Goal: Task Accomplishment & Management: Manage account settings

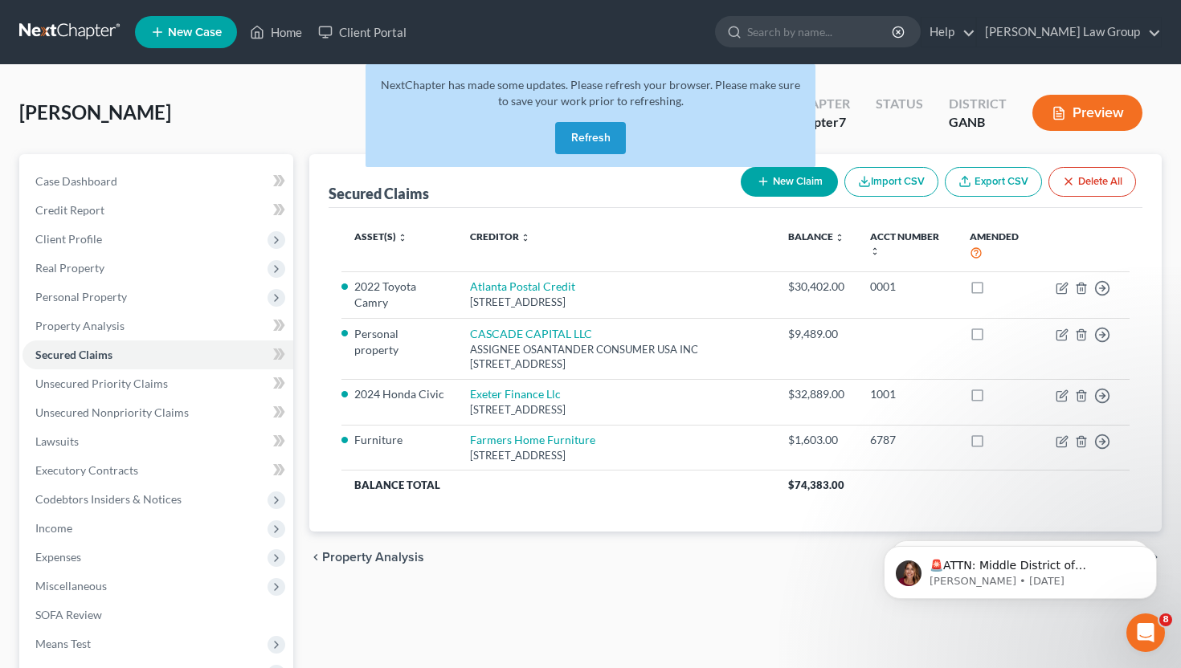
click at [574, 144] on button "Refresh" at bounding box center [590, 138] width 71 height 32
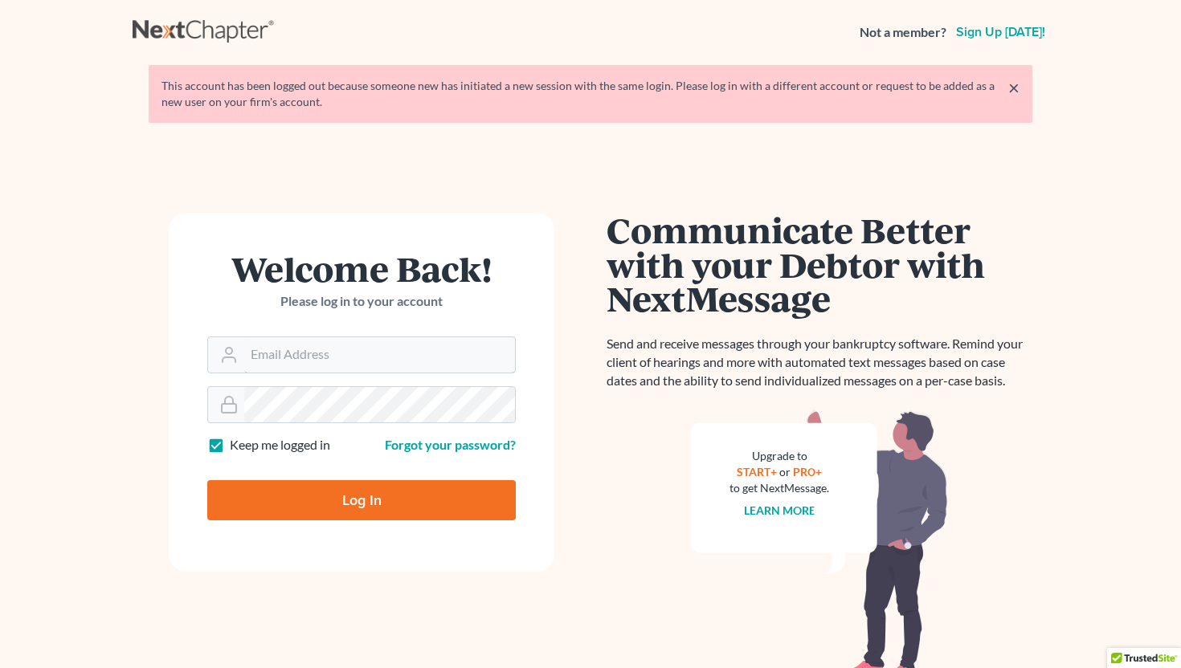
type input "info@saedilawgroup.com"
click at [386, 501] on input "Log In" at bounding box center [361, 500] width 308 height 40
type input "Thinking..."
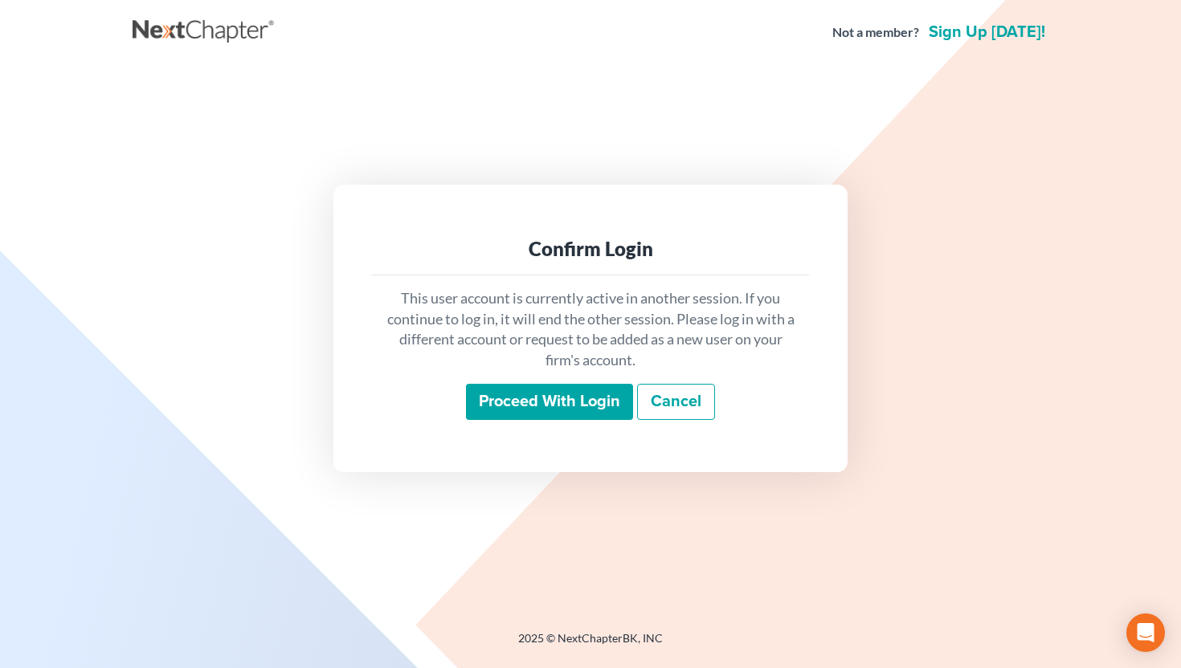
click at [545, 394] on input "Proceed with login" at bounding box center [549, 402] width 167 height 37
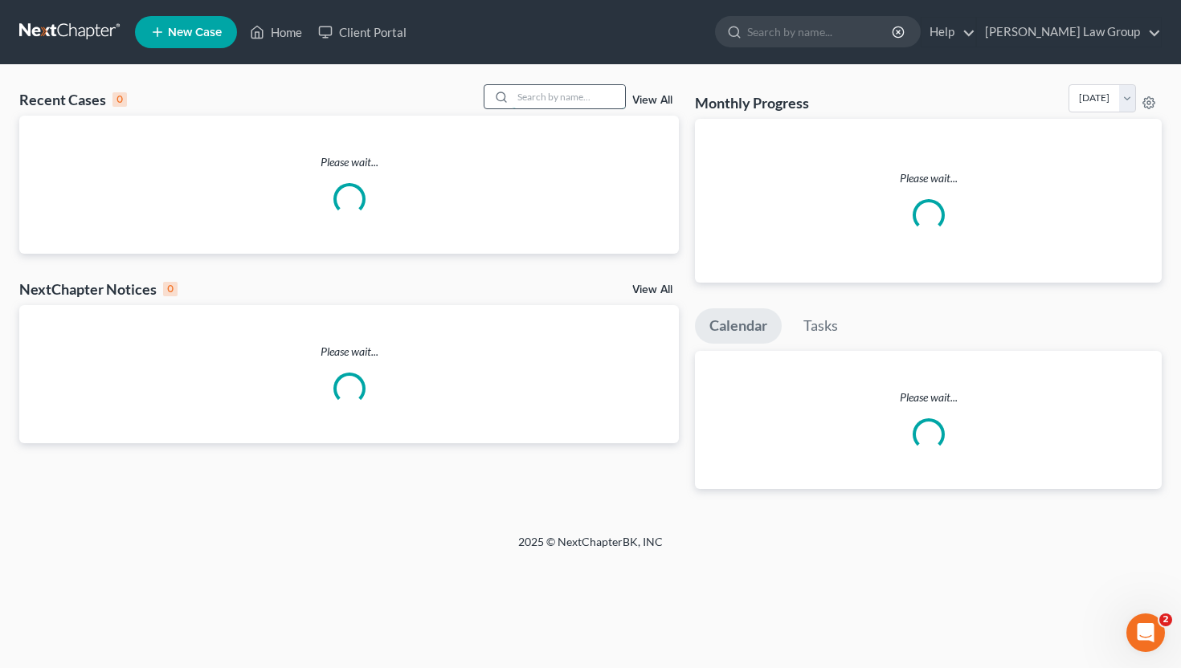
click at [559, 102] on input "search" at bounding box center [569, 96] width 112 height 23
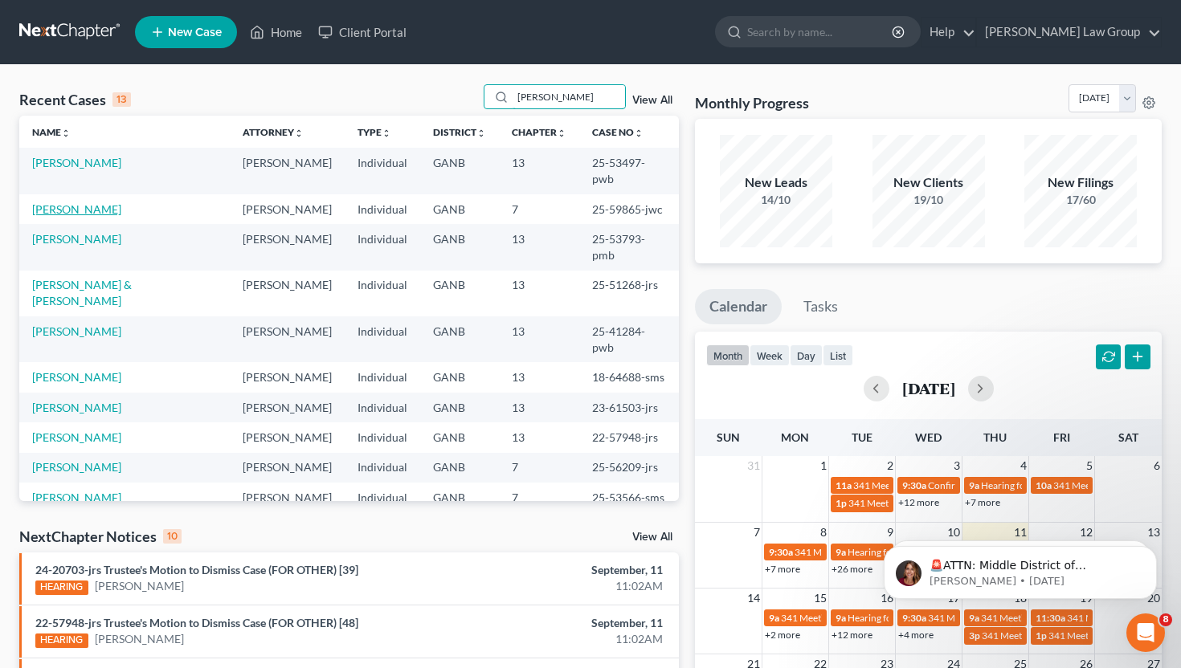
type input "[PERSON_NAME]"
click at [70, 202] on link "[PERSON_NAME]" at bounding box center [76, 209] width 89 height 14
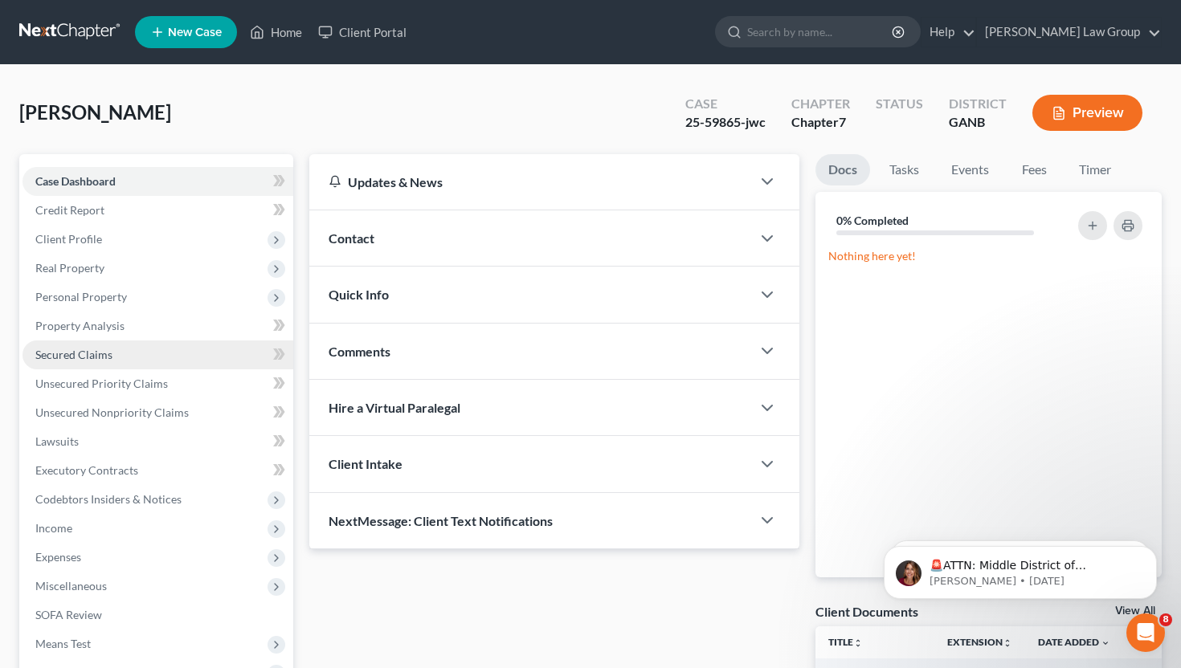
click at [93, 349] on span "Secured Claims" at bounding box center [73, 355] width 77 height 14
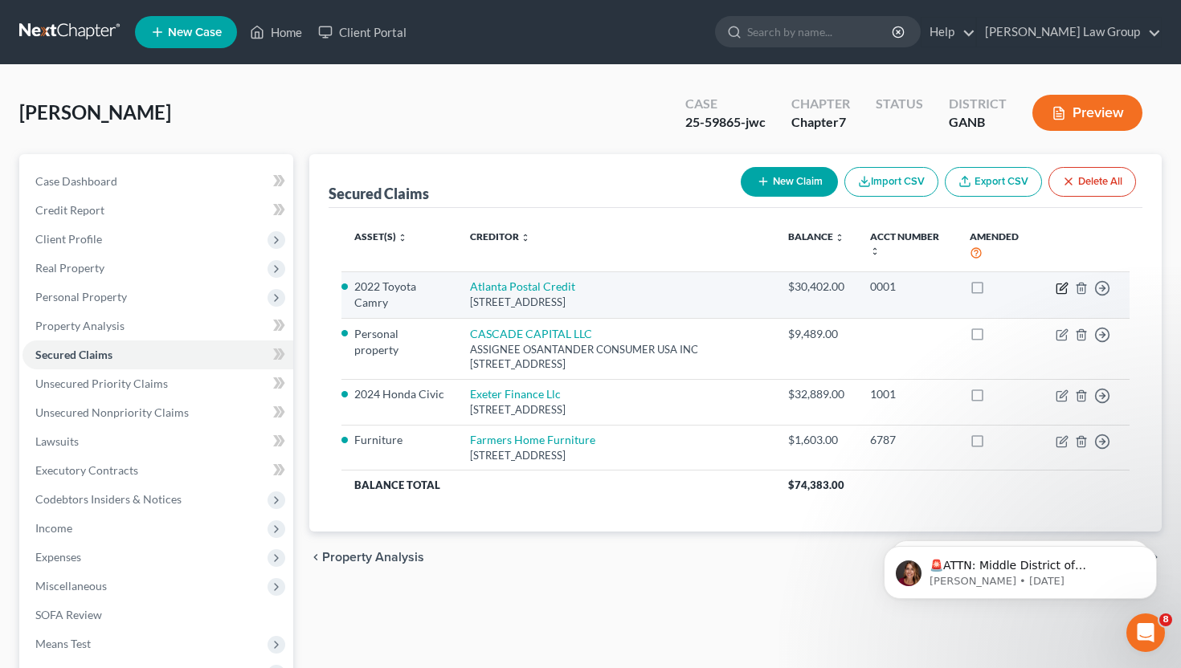
click at [1060, 289] on icon "button" at bounding box center [1063, 286] width 7 height 7
select select "10"
select select "2"
select select "0"
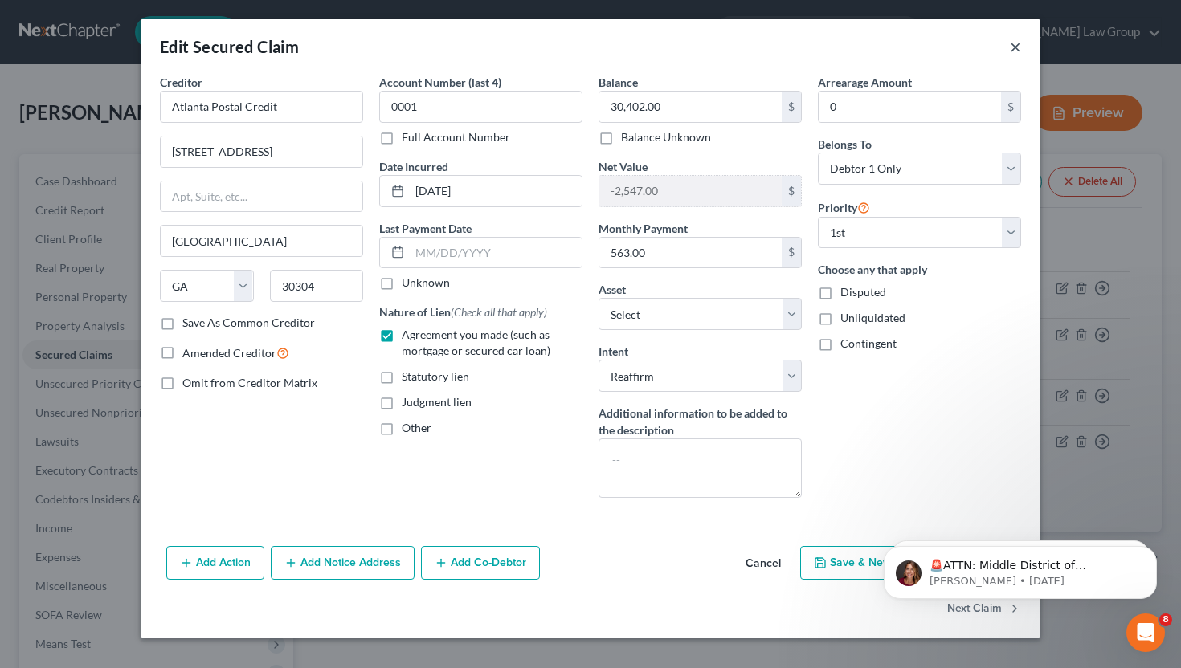
click at [1015, 44] on button "×" at bounding box center [1015, 46] width 11 height 19
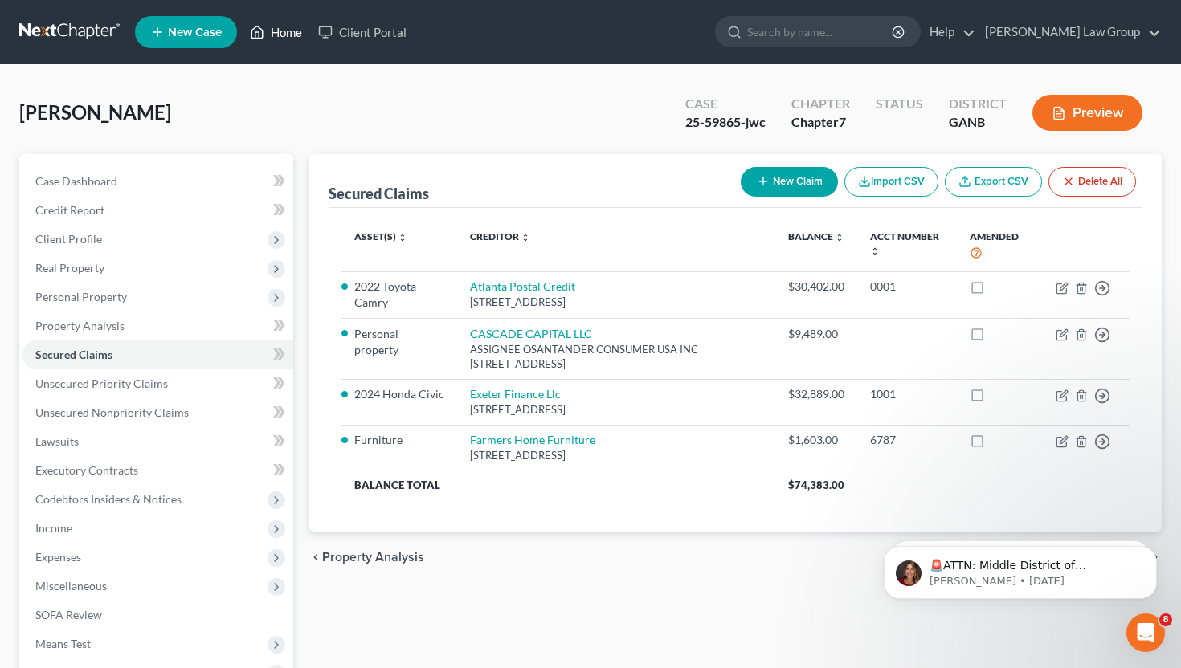
click at [280, 35] on link "Home" at bounding box center [276, 32] width 68 height 29
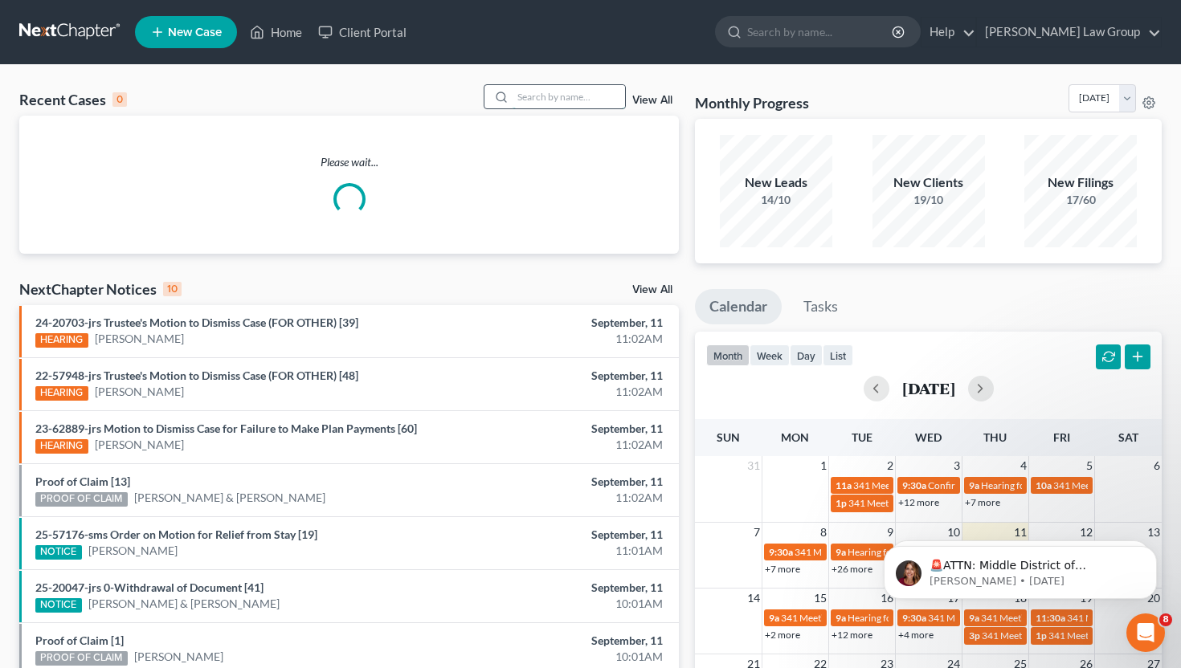
click at [562, 96] on input "search" at bounding box center [569, 96] width 112 height 23
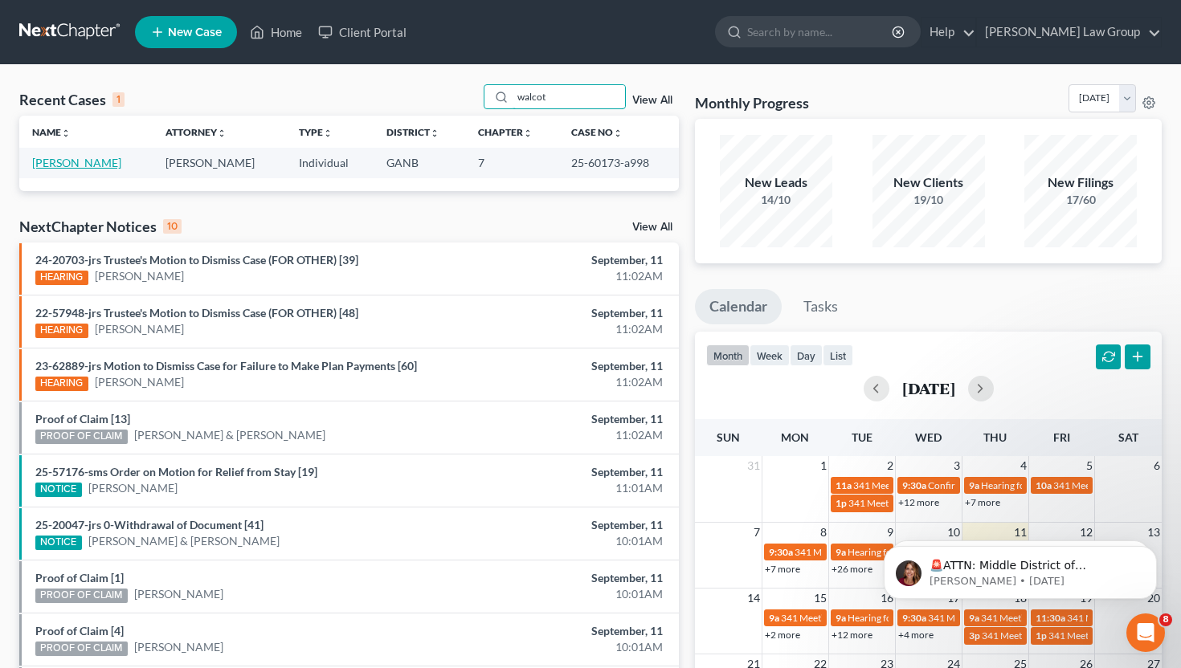
type input "walcot"
click at [80, 165] on link "[PERSON_NAME]" at bounding box center [76, 163] width 89 height 14
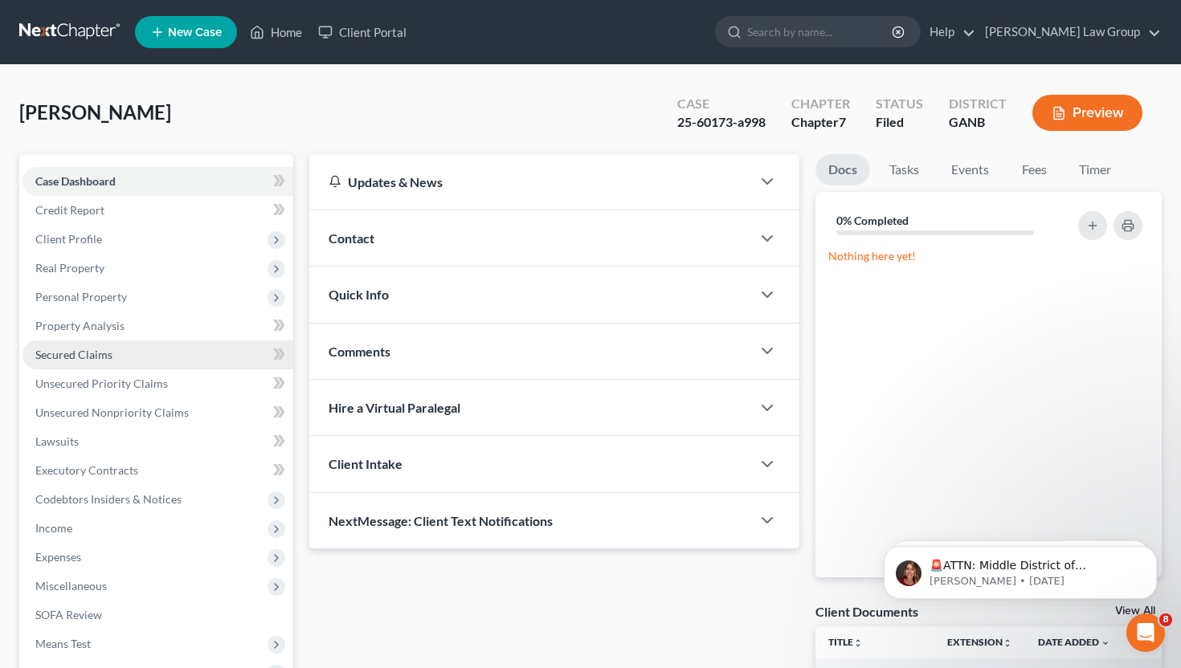
click at [91, 353] on span "Secured Claims" at bounding box center [73, 355] width 77 height 14
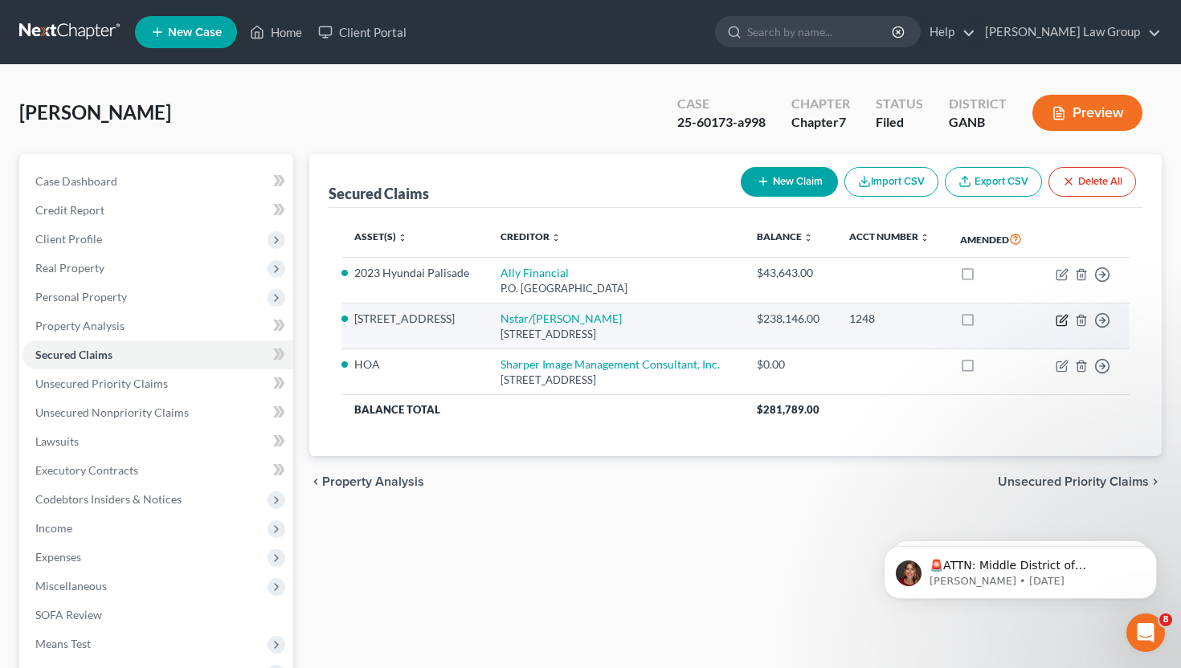
click at [1062, 320] on icon "button" at bounding box center [1063, 318] width 7 height 7
select select "45"
select select "2"
select select "0"
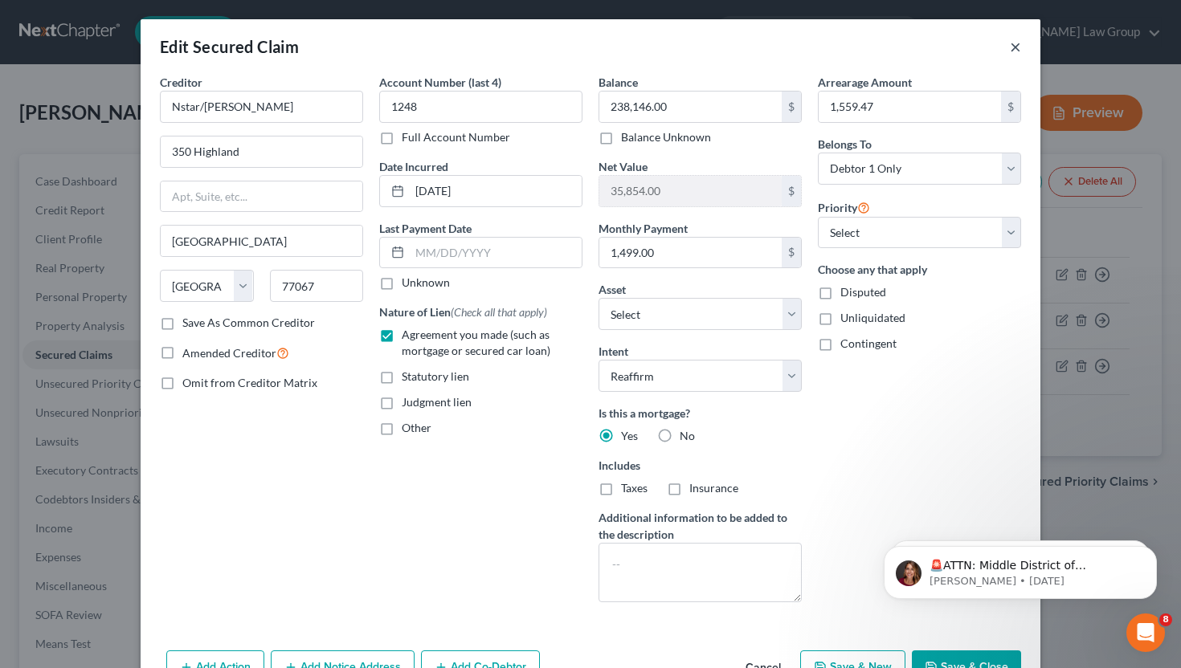
click at [1018, 47] on button "×" at bounding box center [1015, 46] width 11 height 19
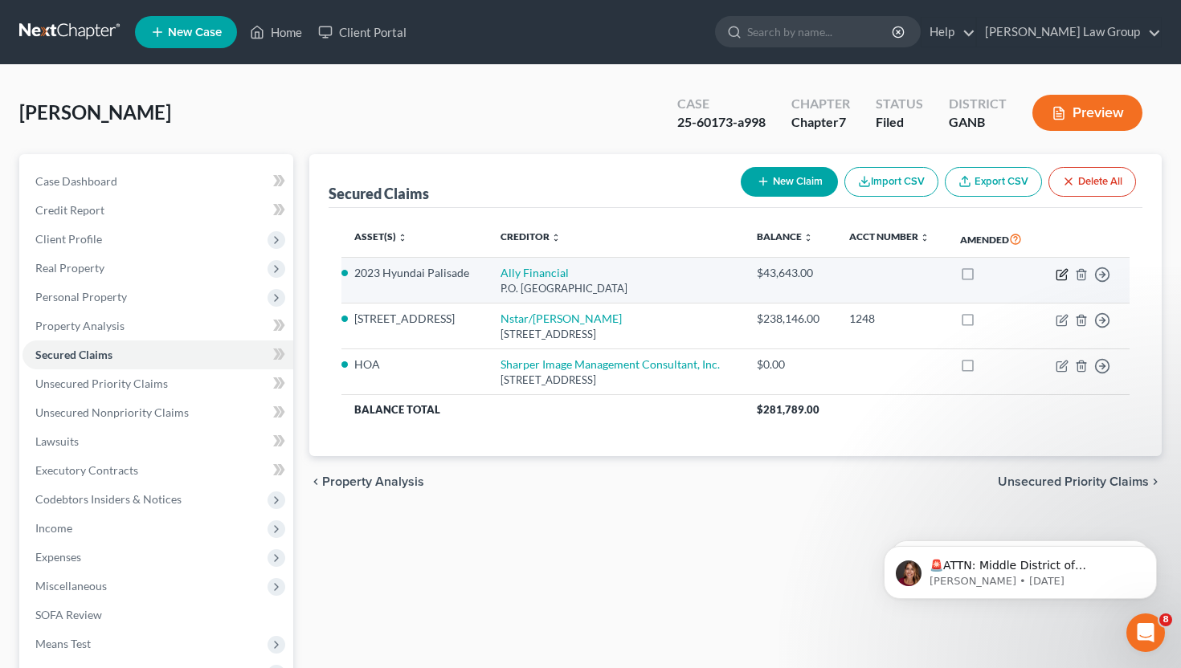
click at [1063, 274] on icon "button" at bounding box center [1063, 272] width 7 height 7
select select "24"
select select "8"
select select "2"
select select "0"
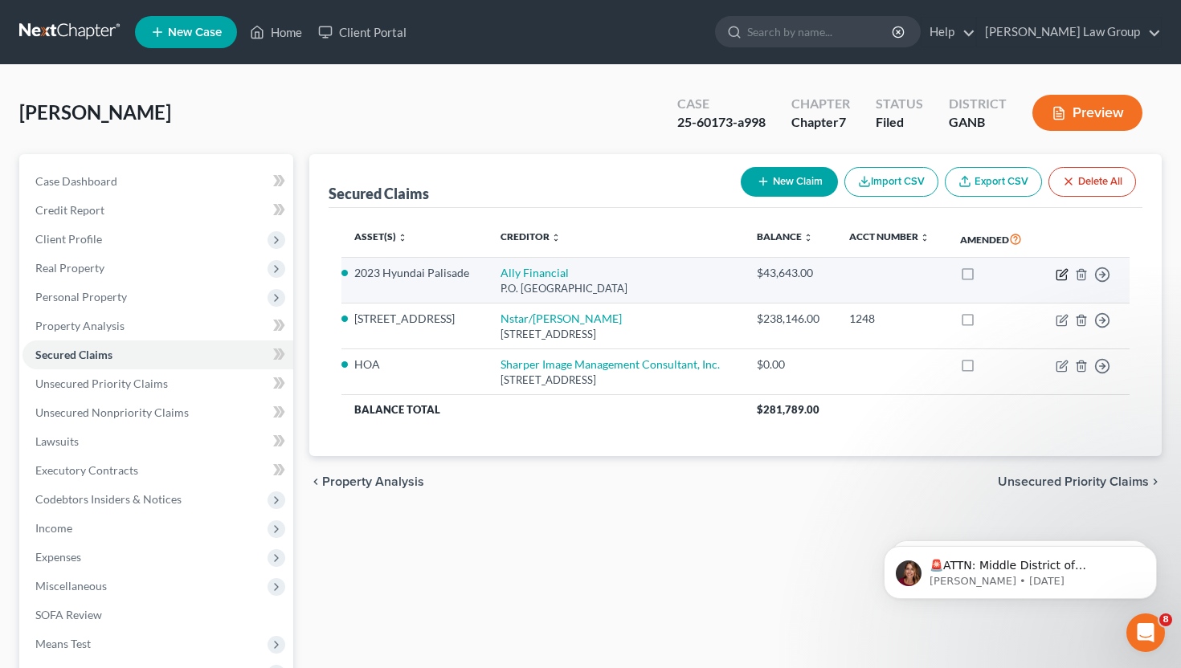
select select "0"
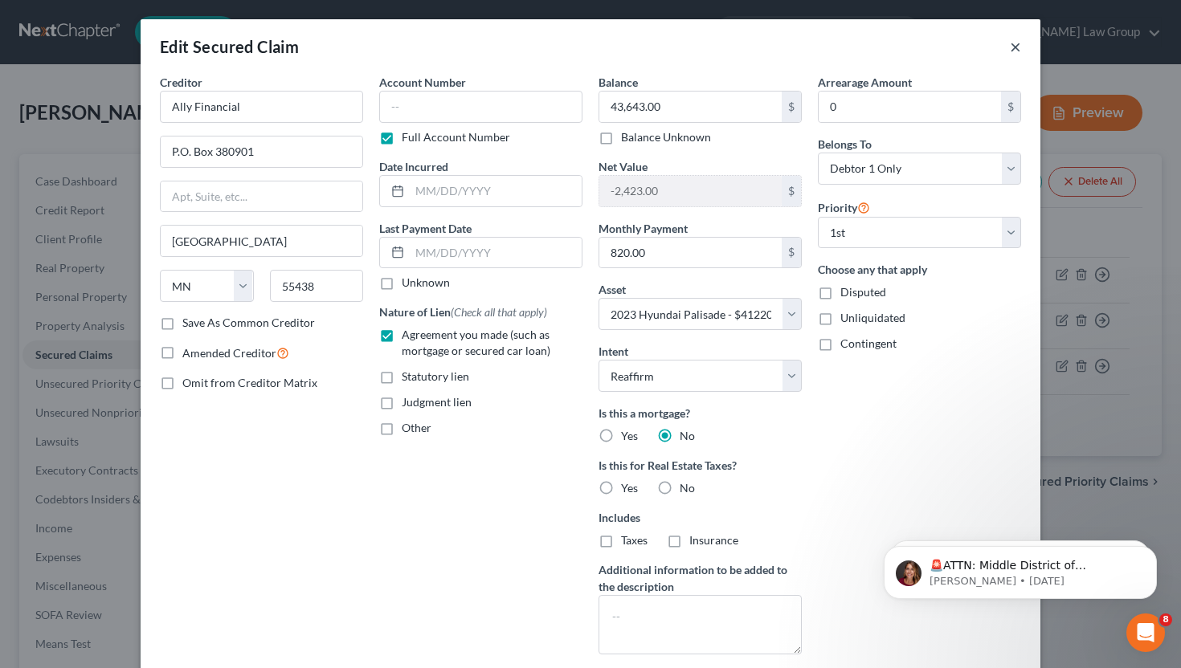
click at [1016, 46] on button "×" at bounding box center [1015, 46] width 11 height 19
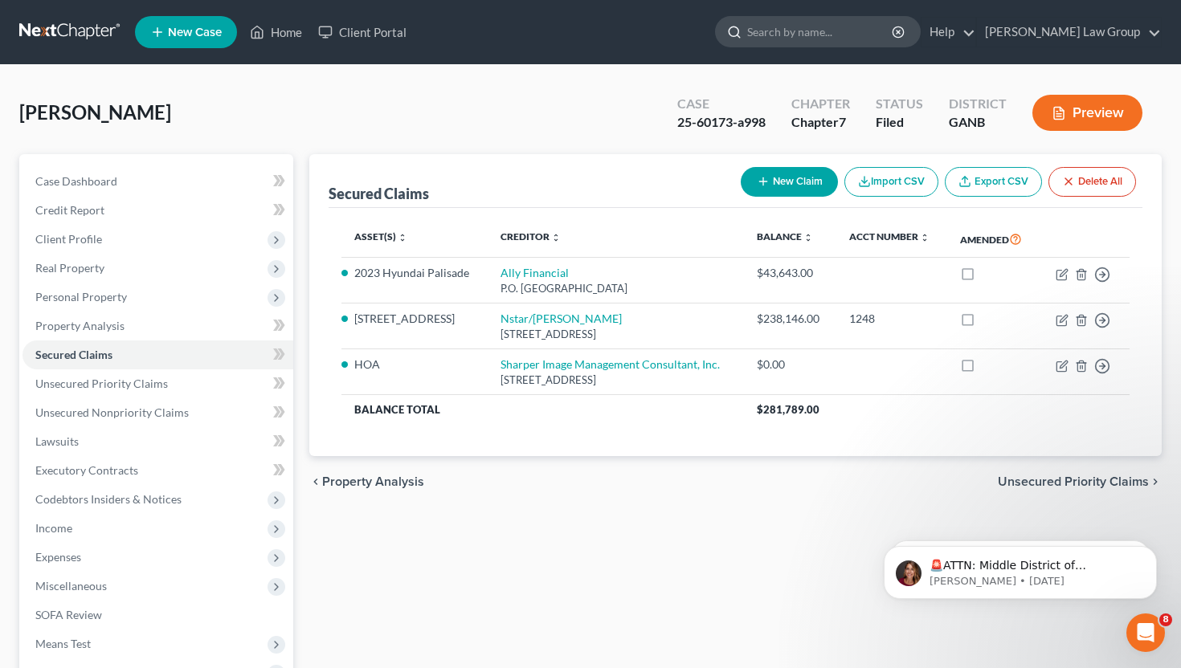
click at [823, 37] on input "search" at bounding box center [820, 32] width 147 height 30
type input "[PERSON_NAME]"
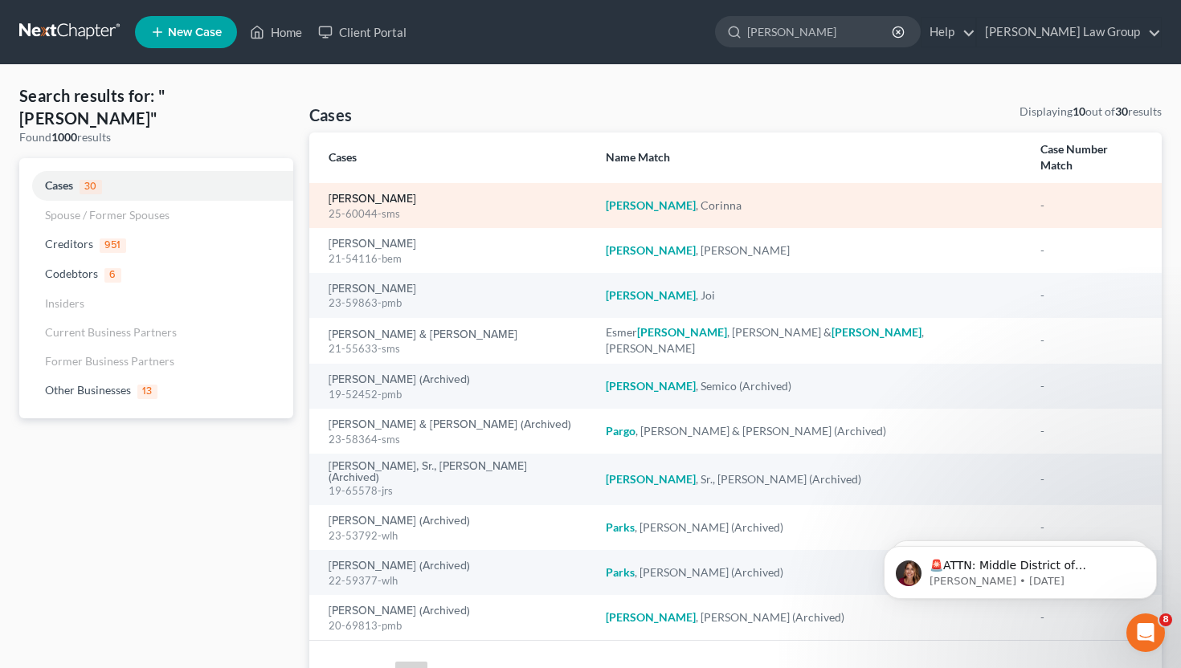
click at [387, 194] on link "[PERSON_NAME]" at bounding box center [373, 199] width 88 height 11
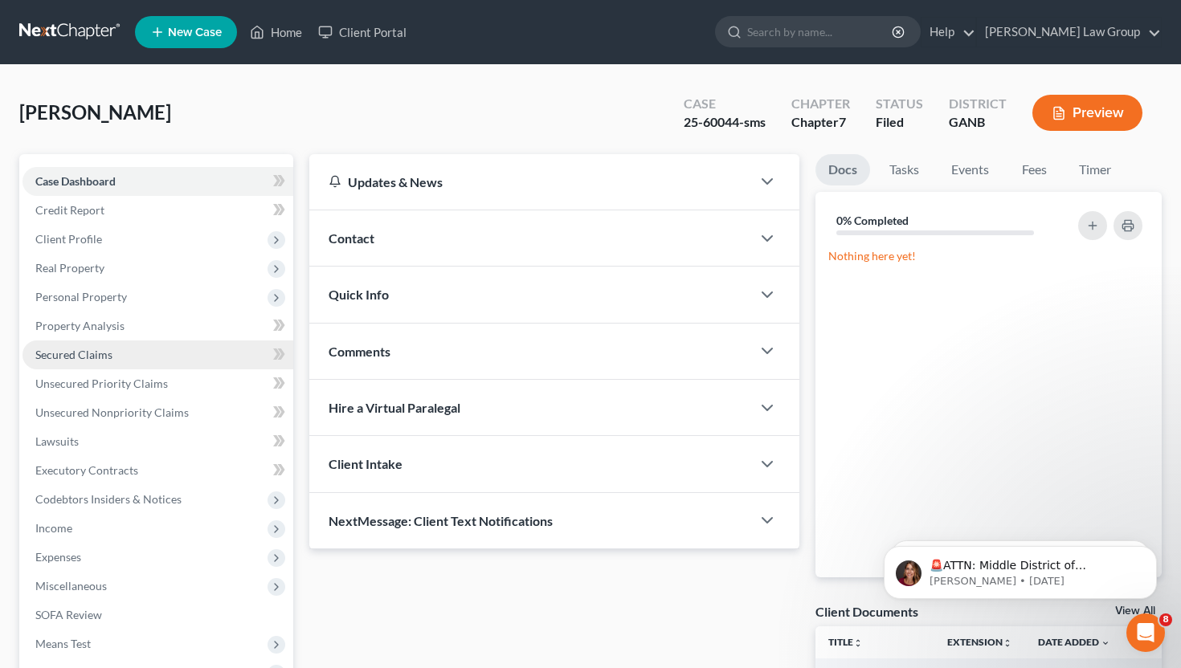
click at [95, 353] on span "Secured Claims" at bounding box center [73, 355] width 77 height 14
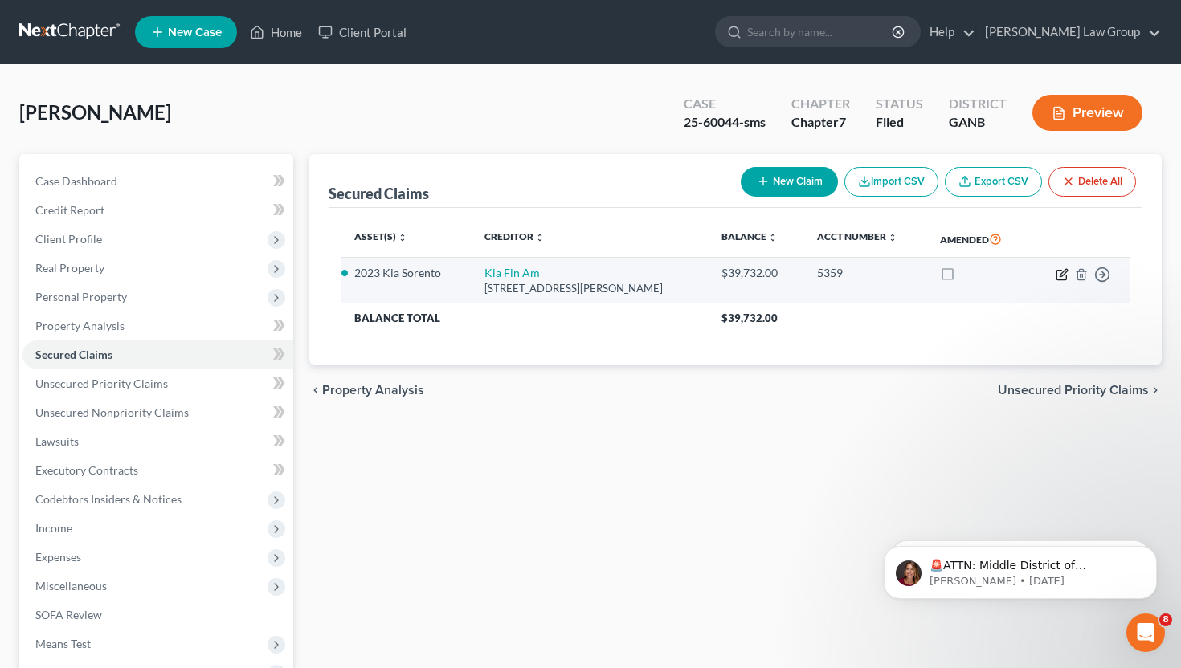
click at [1062, 272] on icon "button" at bounding box center [1062, 274] width 13 height 13
select select "4"
select select "0"
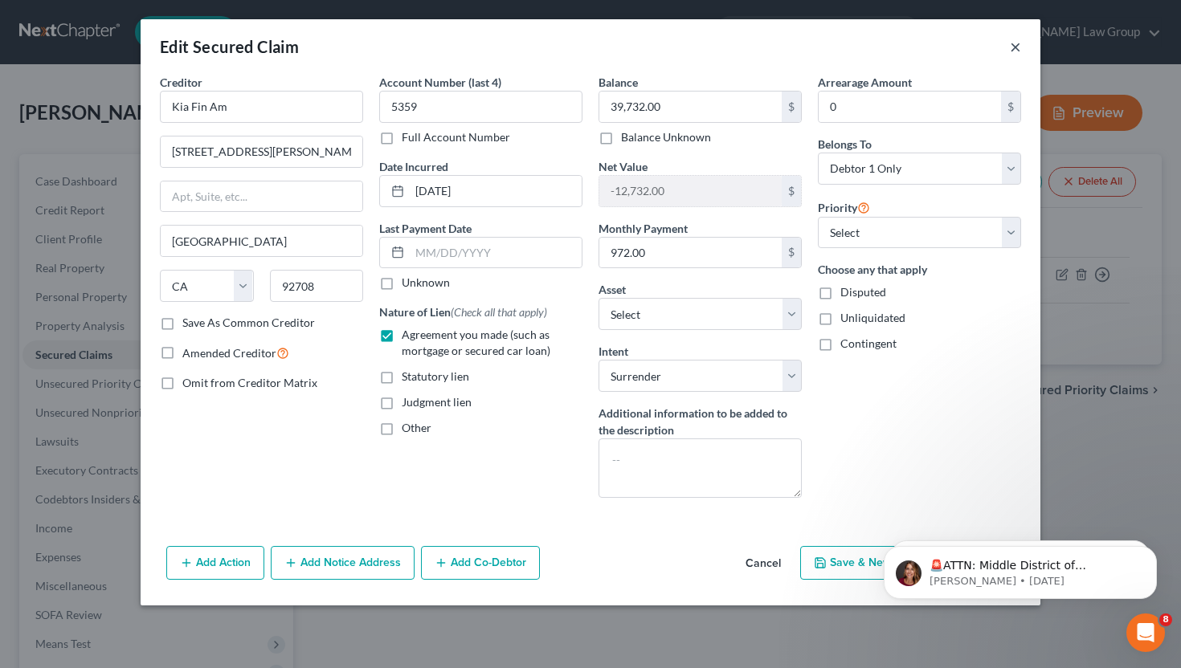
click at [1020, 48] on button "×" at bounding box center [1015, 46] width 11 height 19
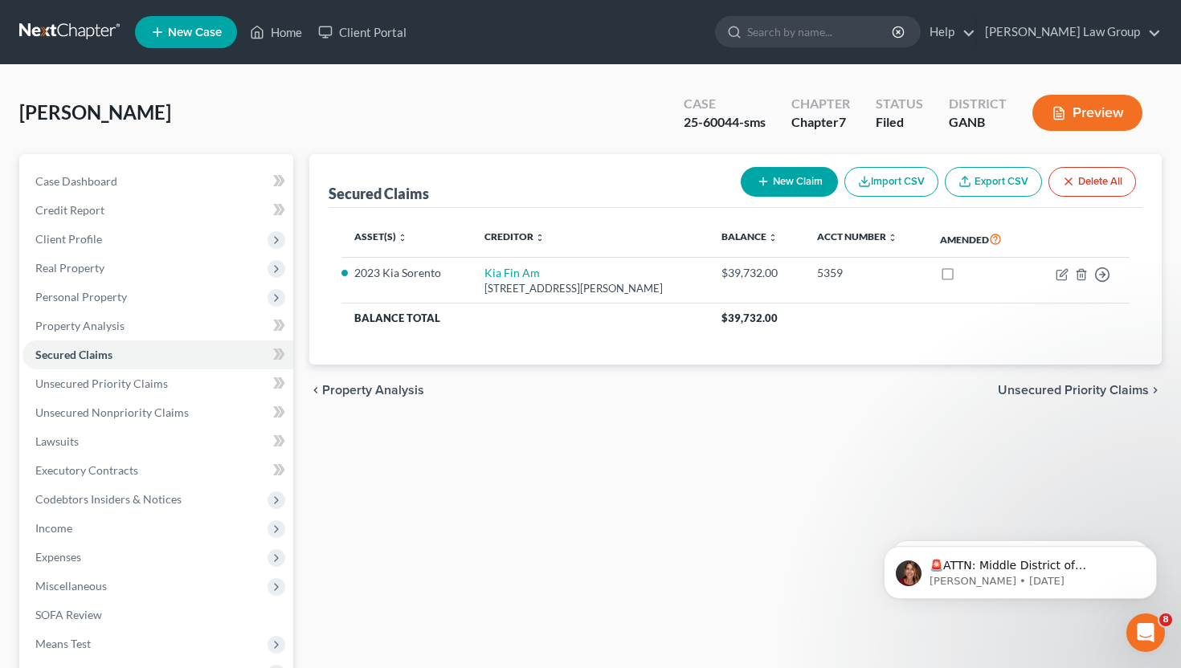
click at [284, 16] on ul "New Case Home Client Portal - No Result - See all results Or Press Enter... Hel…" at bounding box center [648, 32] width 1027 height 42
click at [284, 28] on link "Home" at bounding box center [276, 32] width 68 height 29
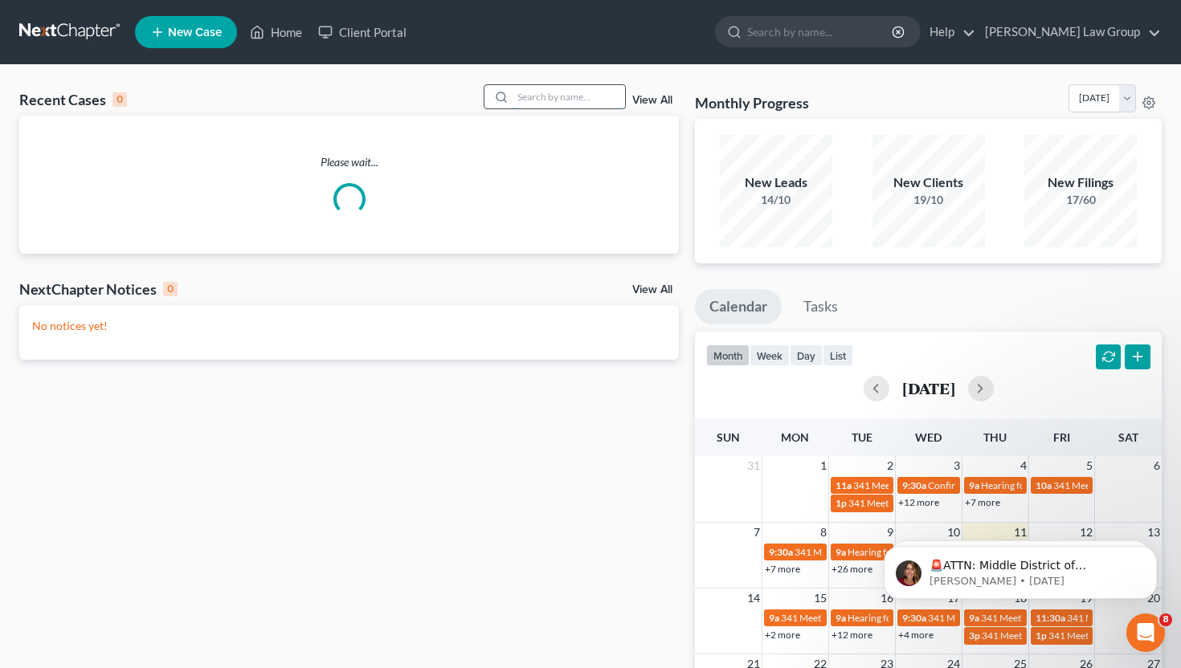
click at [593, 103] on input "search" at bounding box center [569, 96] width 112 height 23
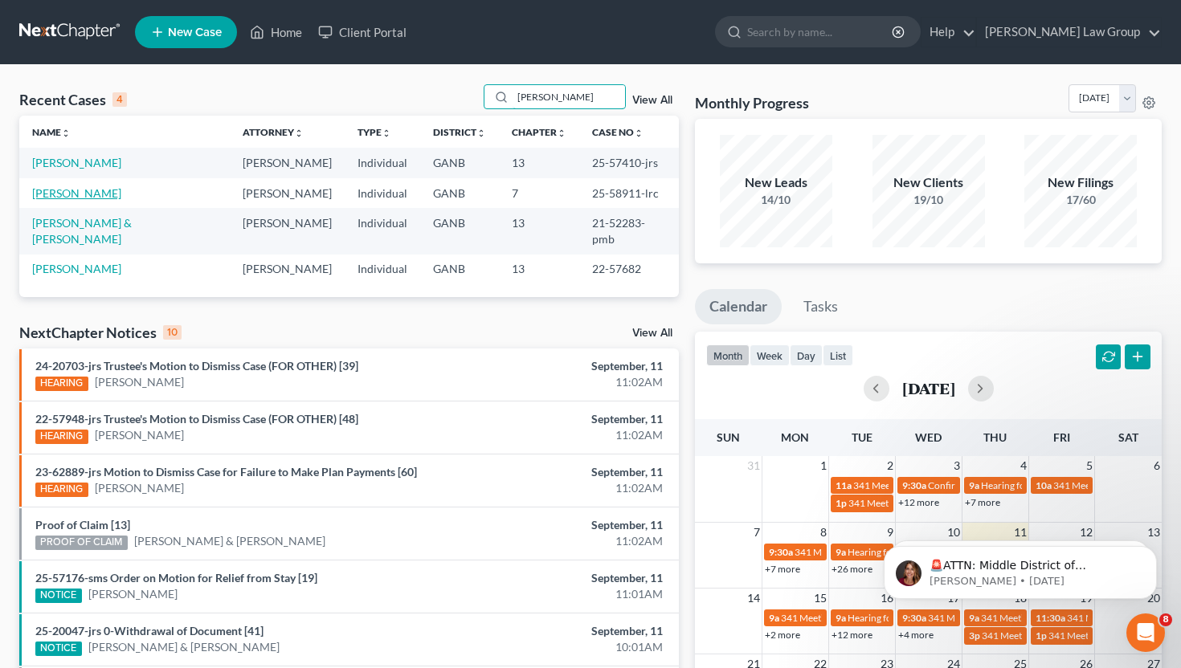
type input "[PERSON_NAME]"
click at [76, 192] on link "[PERSON_NAME]" at bounding box center [76, 193] width 89 height 14
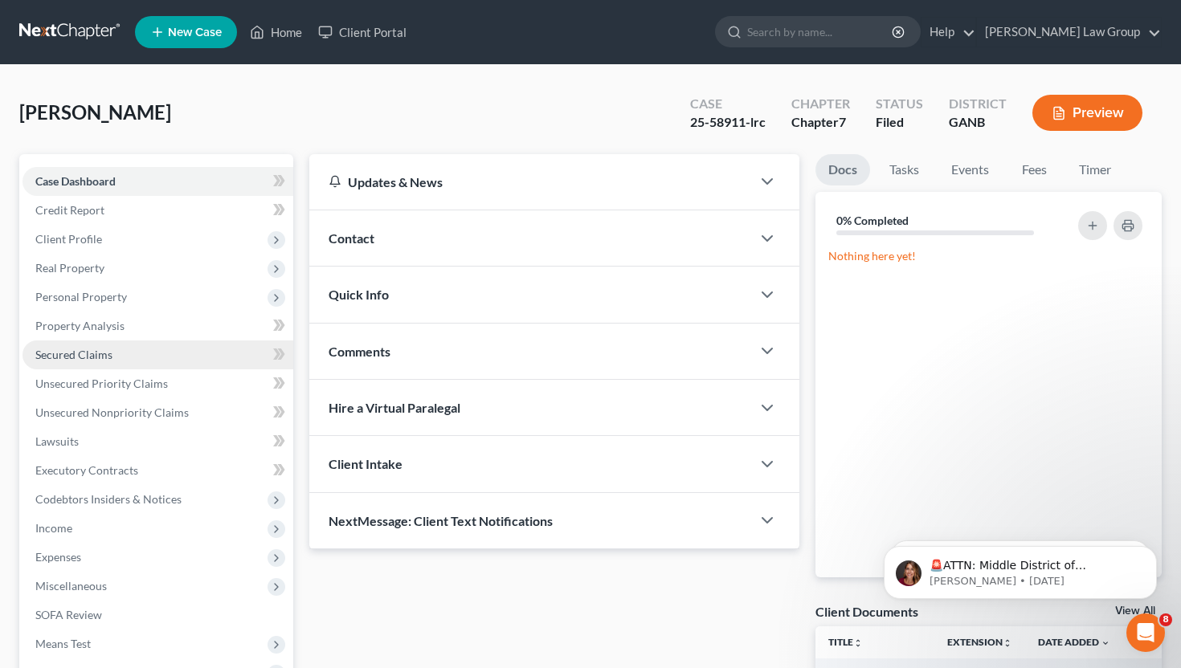
click at [80, 354] on span "Secured Claims" at bounding box center [73, 355] width 77 height 14
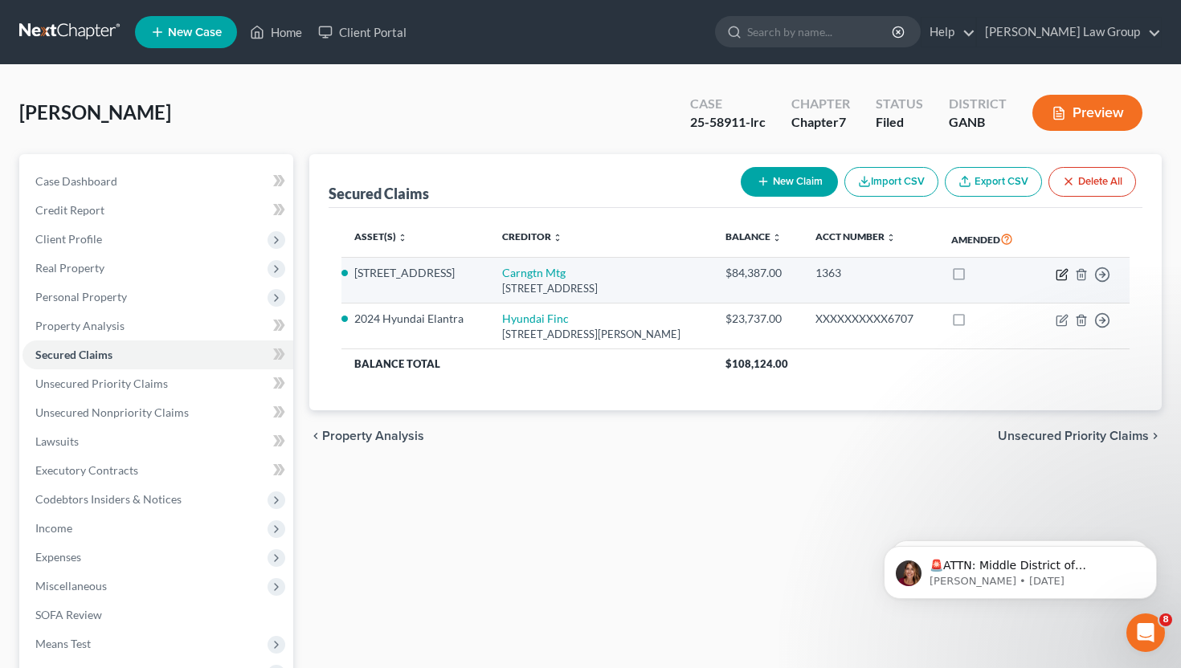
click at [1060, 275] on icon "button" at bounding box center [1063, 272] width 7 height 7
select select "4"
select select "0"
select select "3"
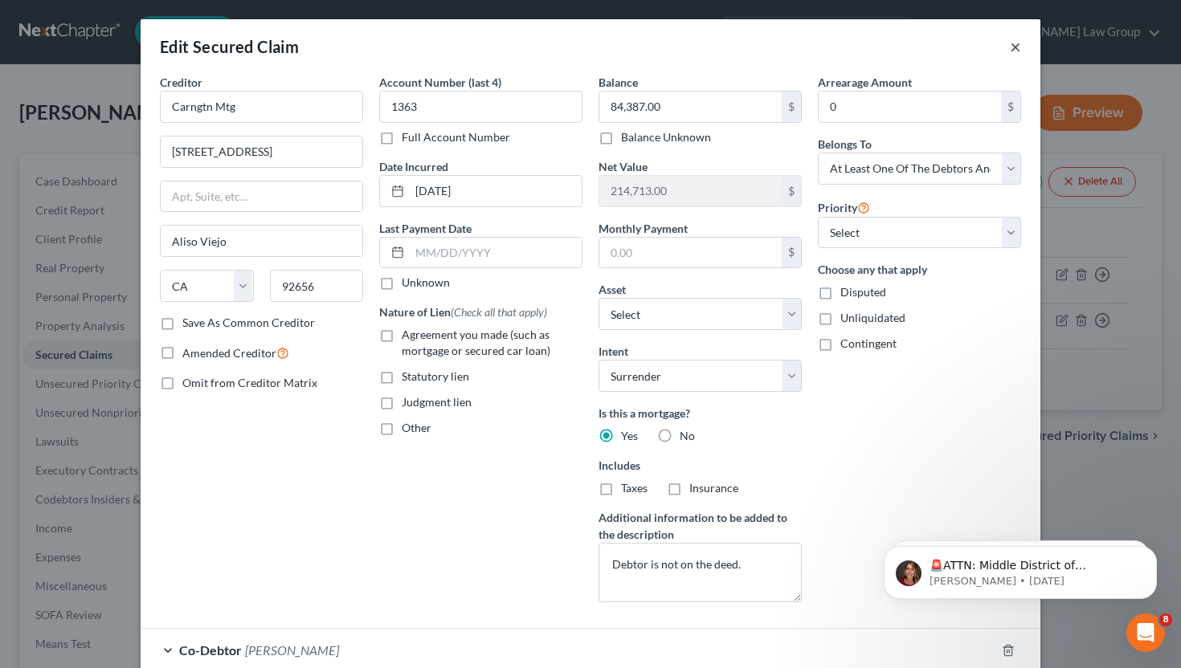
click at [1016, 46] on button "×" at bounding box center [1015, 46] width 11 height 19
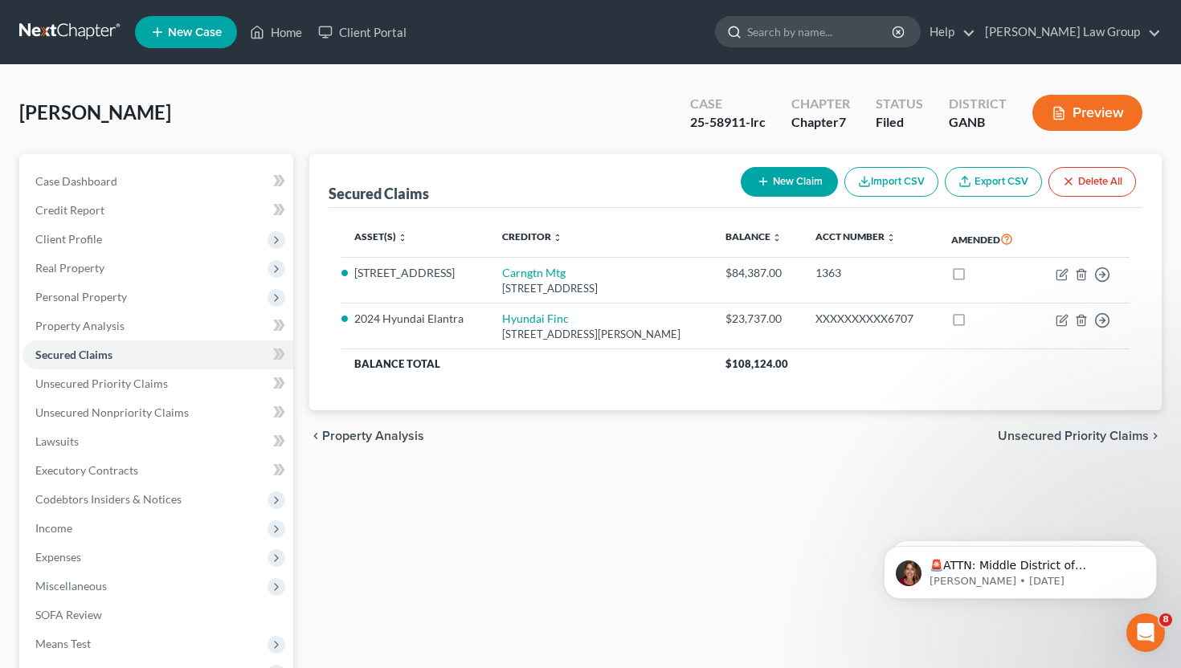
click at [825, 24] on input "search" at bounding box center [820, 32] width 147 height 30
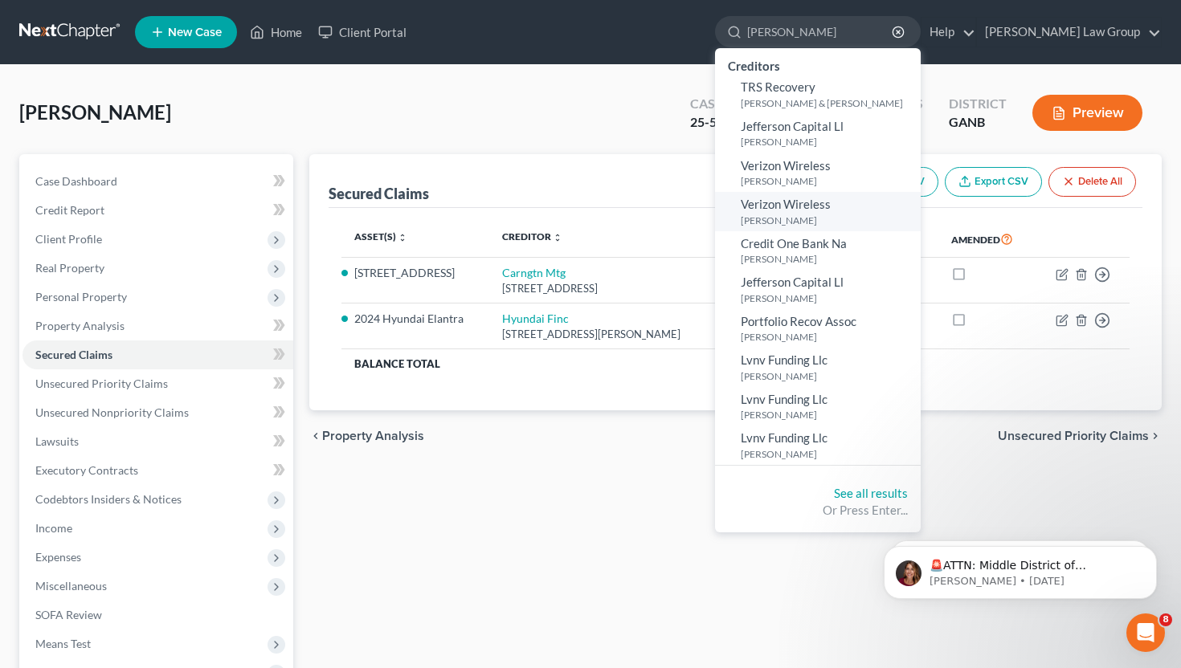
type input "[PERSON_NAME]"
click at [837, 226] on small "[PERSON_NAME]" at bounding box center [829, 221] width 176 height 14
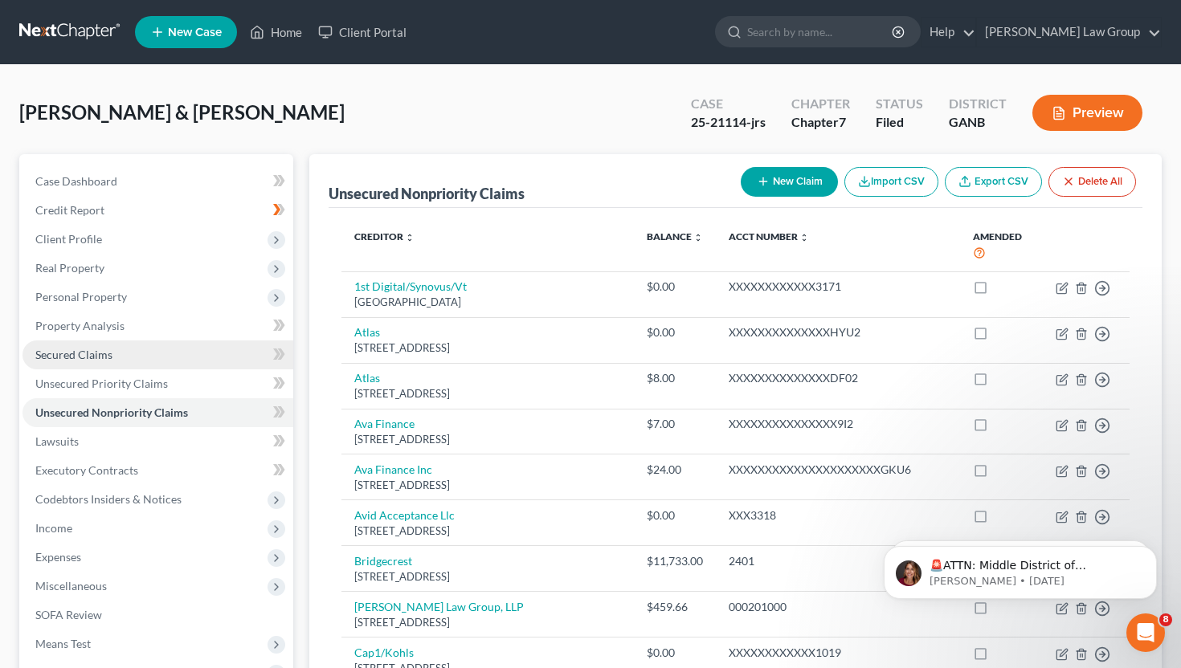
click at [92, 353] on span "Secured Claims" at bounding box center [73, 355] width 77 height 14
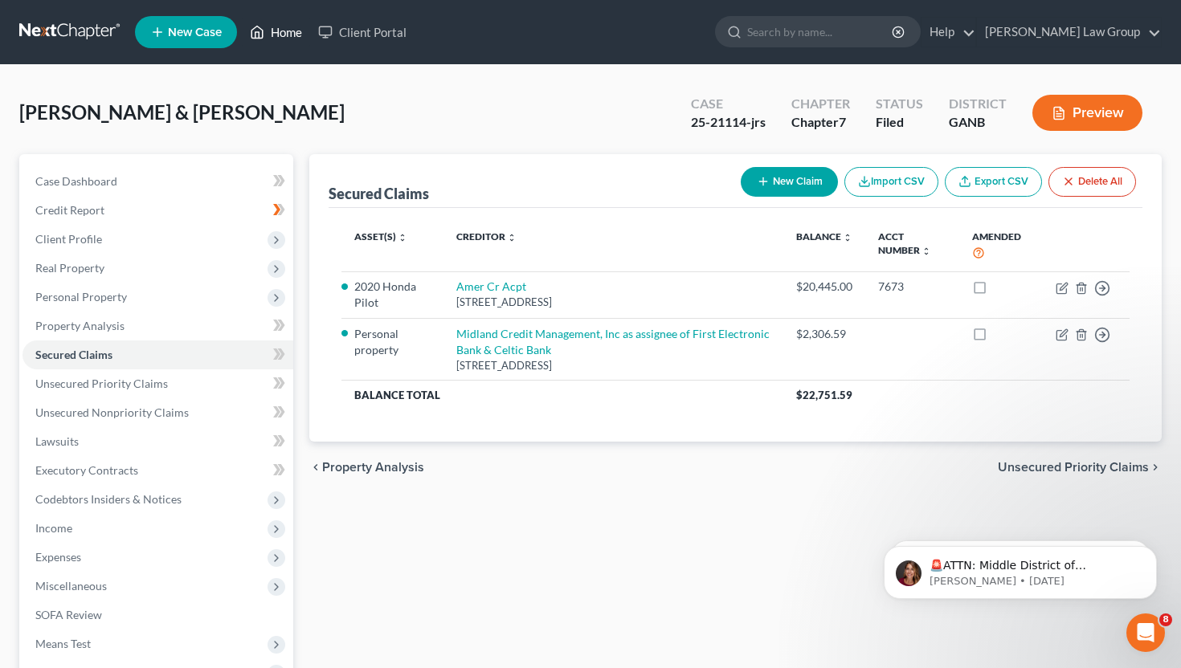
click at [293, 35] on link "Home" at bounding box center [276, 32] width 68 height 29
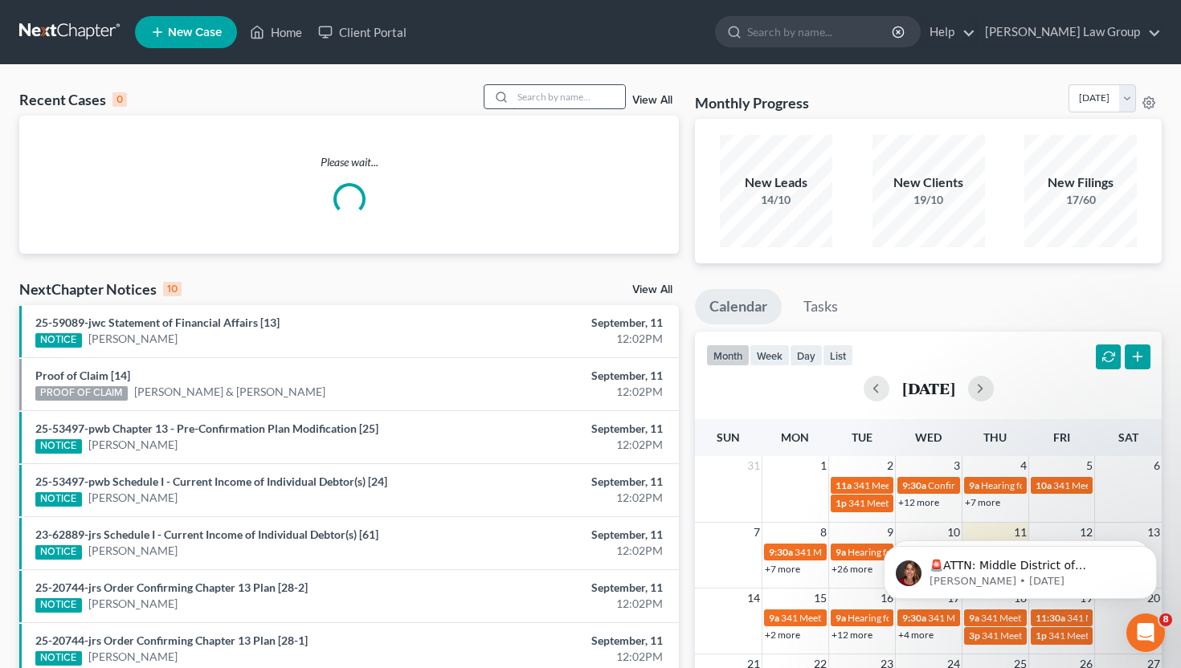
click at [552, 100] on input "search" at bounding box center [569, 96] width 112 height 23
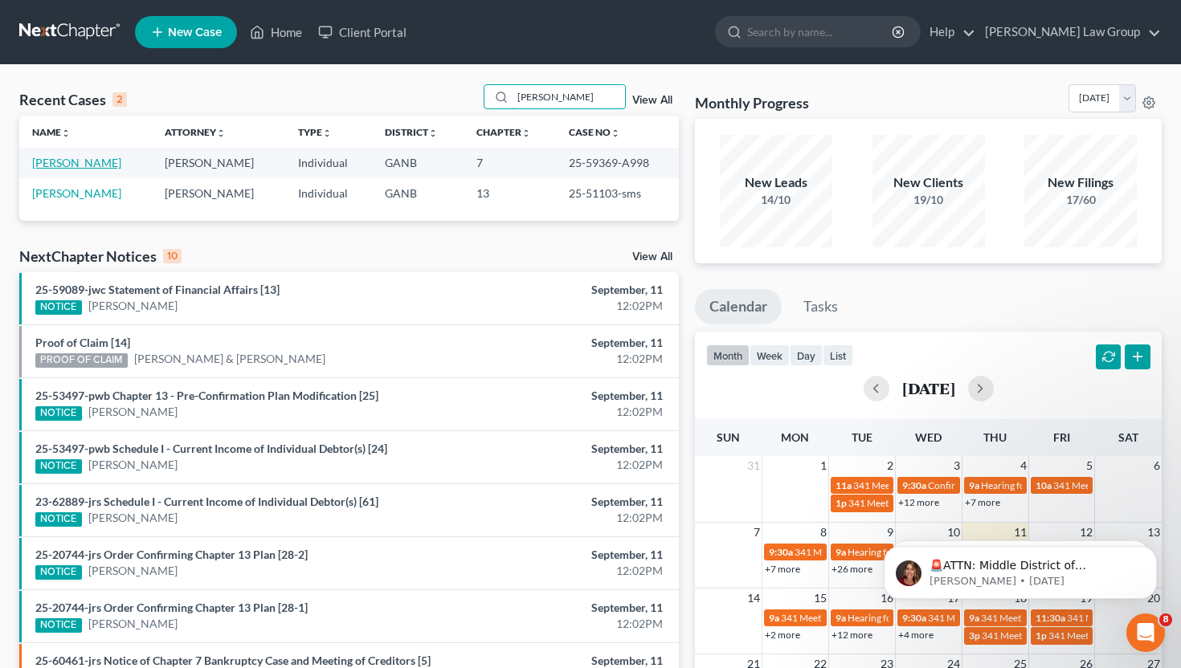
type input "[PERSON_NAME]"
click at [76, 163] on link "[PERSON_NAME]" at bounding box center [76, 163] width 89 height 14
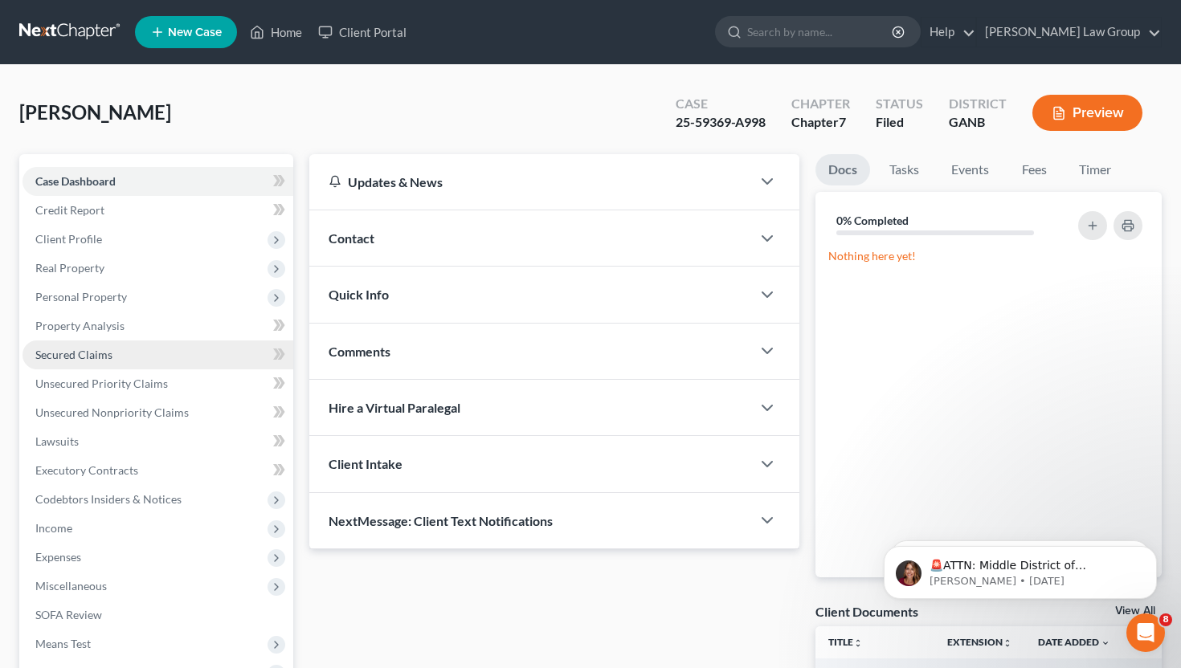
click at [123, 357] on link "Secured Claims" at bounding box center [157, 355] width 271 height 29
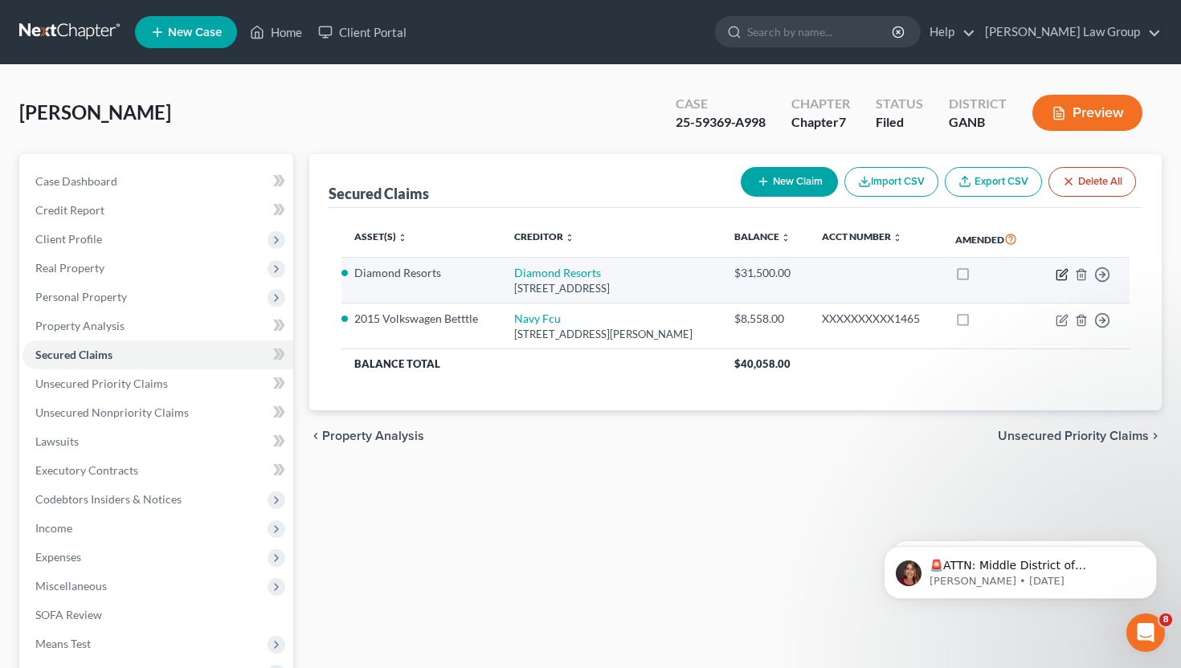
click at [1064, 268] on icon "button" at bounding box center [1062, 274] width 13 height 13
select select "9"
select select "0"
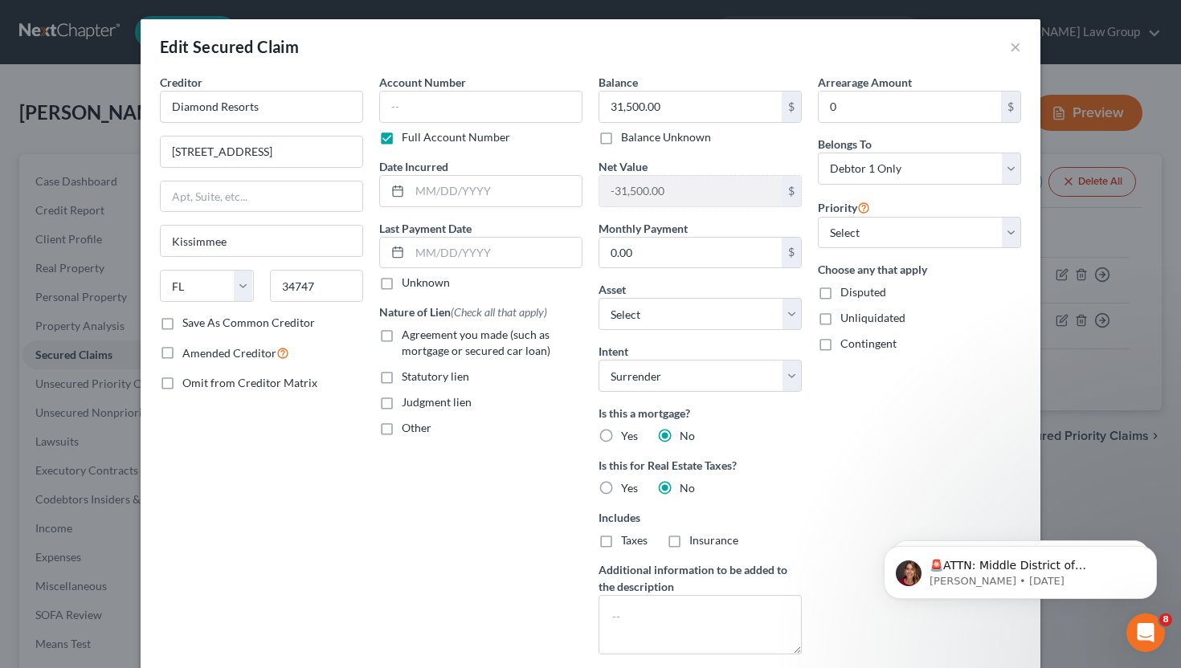
click at [1023, 39] on div "Edit Secured Claim ×" at bounding box center [591, 46] width 900 height 55
click at [1023, 43] on div "Edit Secured Claim ×" at bounding box center [591, 46] width 900 height 55
click at [1014, 45] on button "×" at bounding box center [1015, 46] width 11 height 19
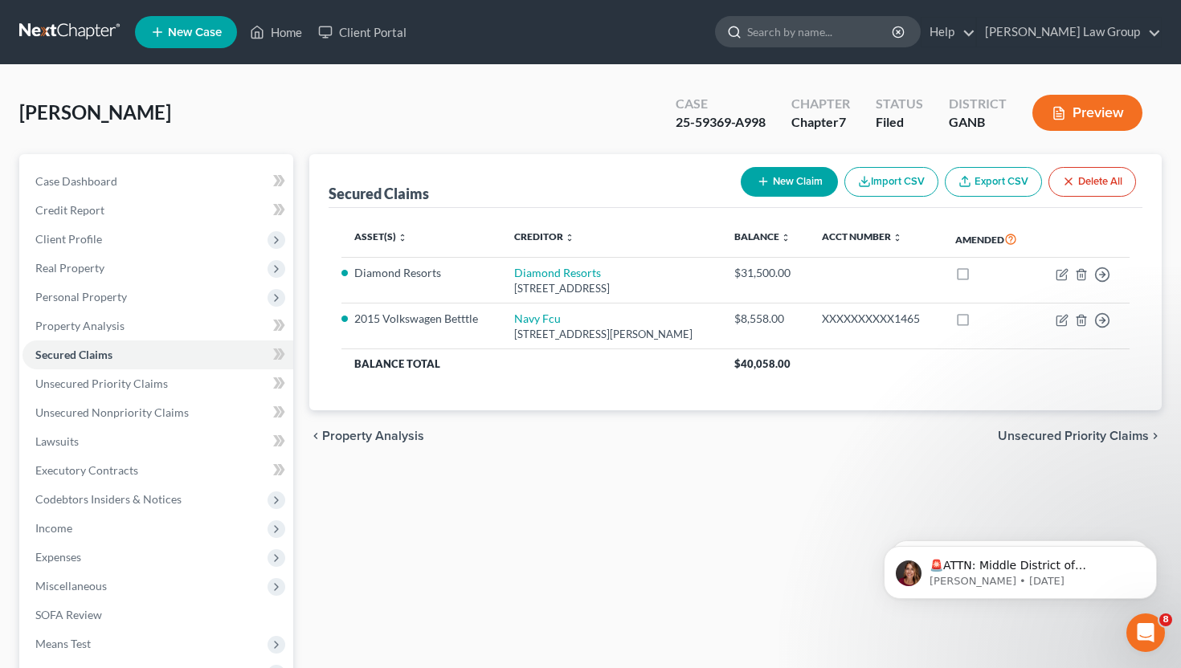
click at [856, 36] on input "search" at bounding box center [820, 32] width 147 height 30
type input "[PERSON_NAME]"
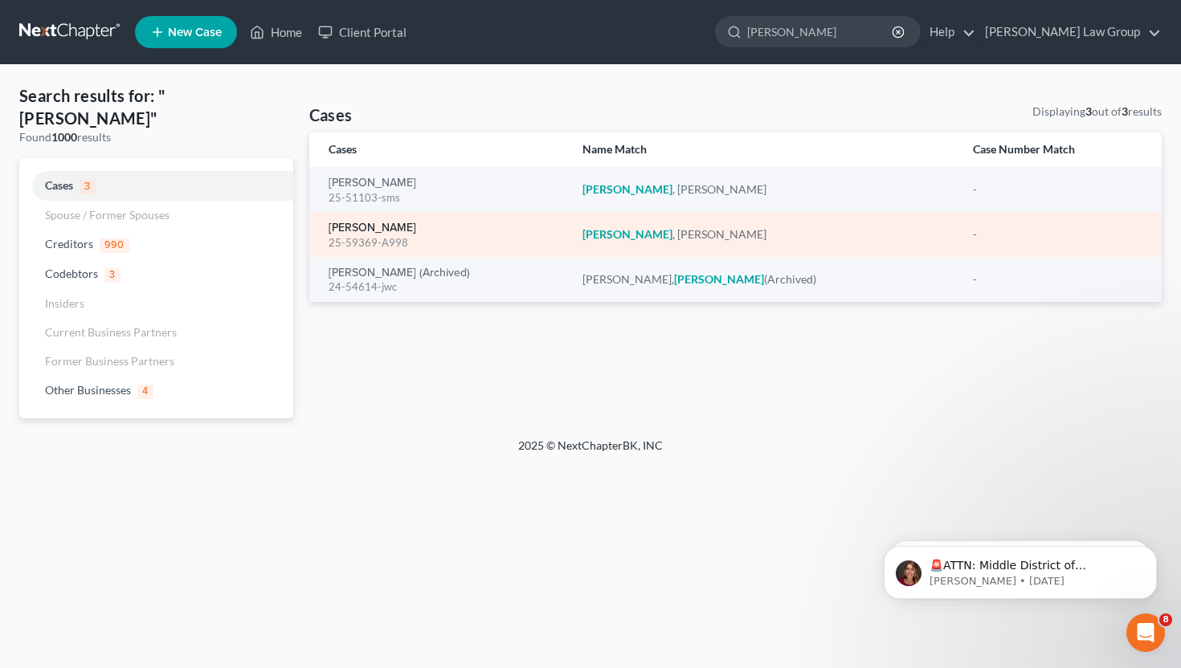
click at [381, 226] on link "[PERSON_NAME]" at bounding box center [373, 228] width 88 height 11
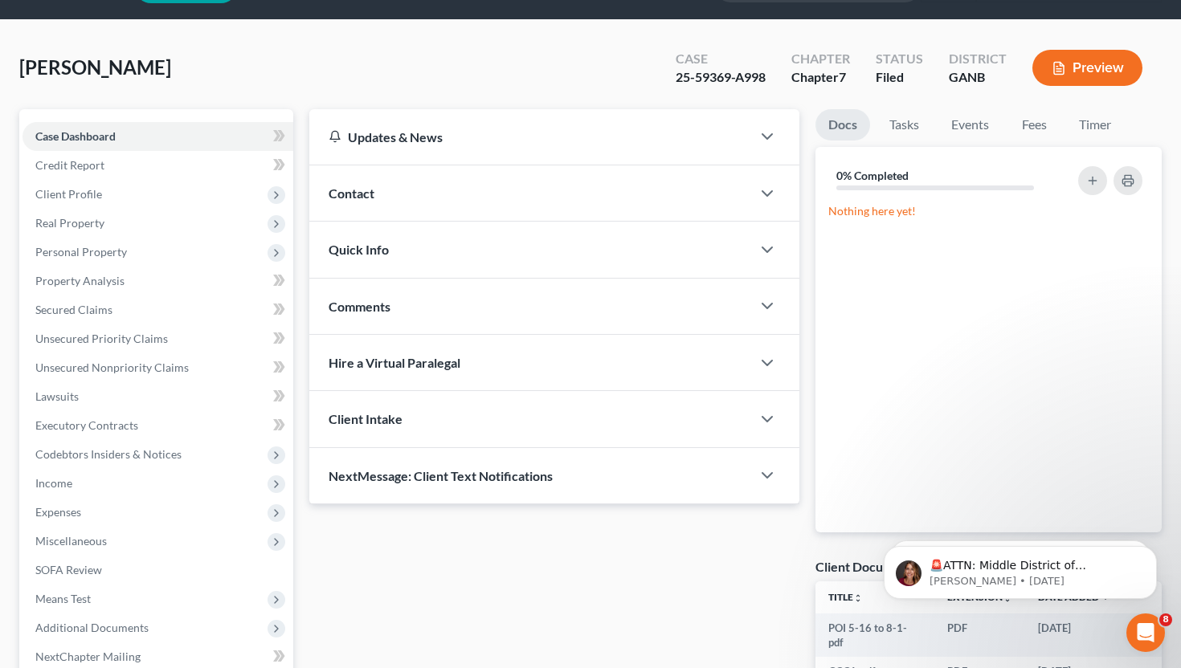
scroll to position [213, 0]
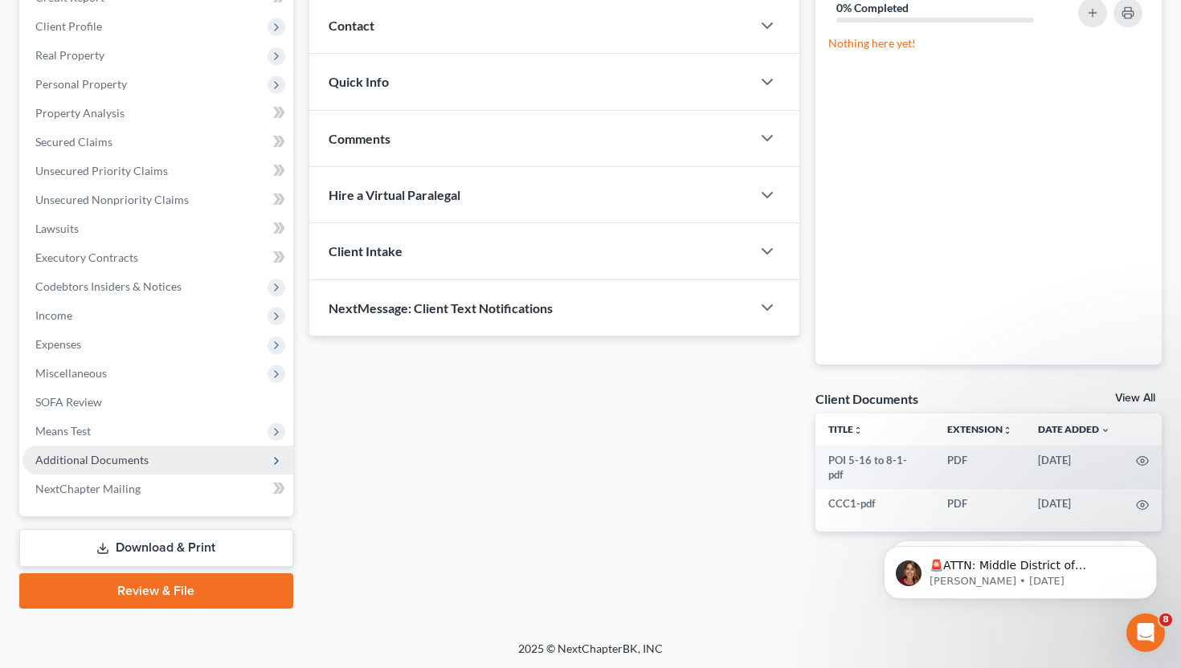
click at [111, 455] on span "Additional Documents" at bounding box center [91, 460] width 113 height 14
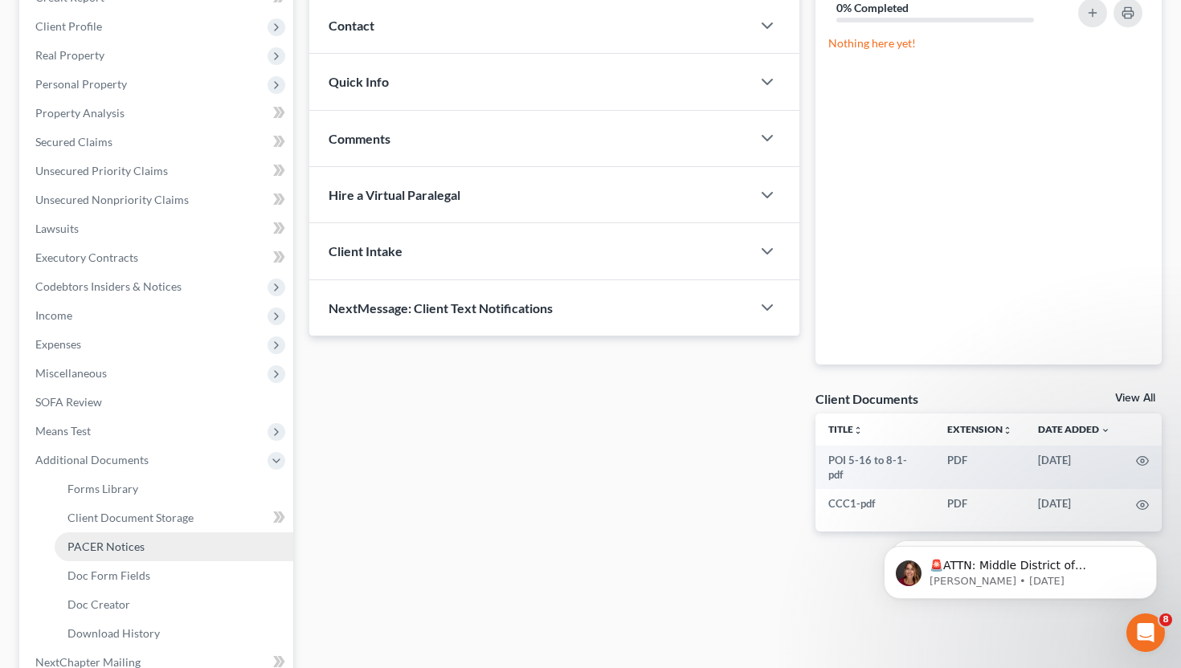
click at [112, 548] on span "PACER Notices" at bounding box center [105, 547] width 77 height 14
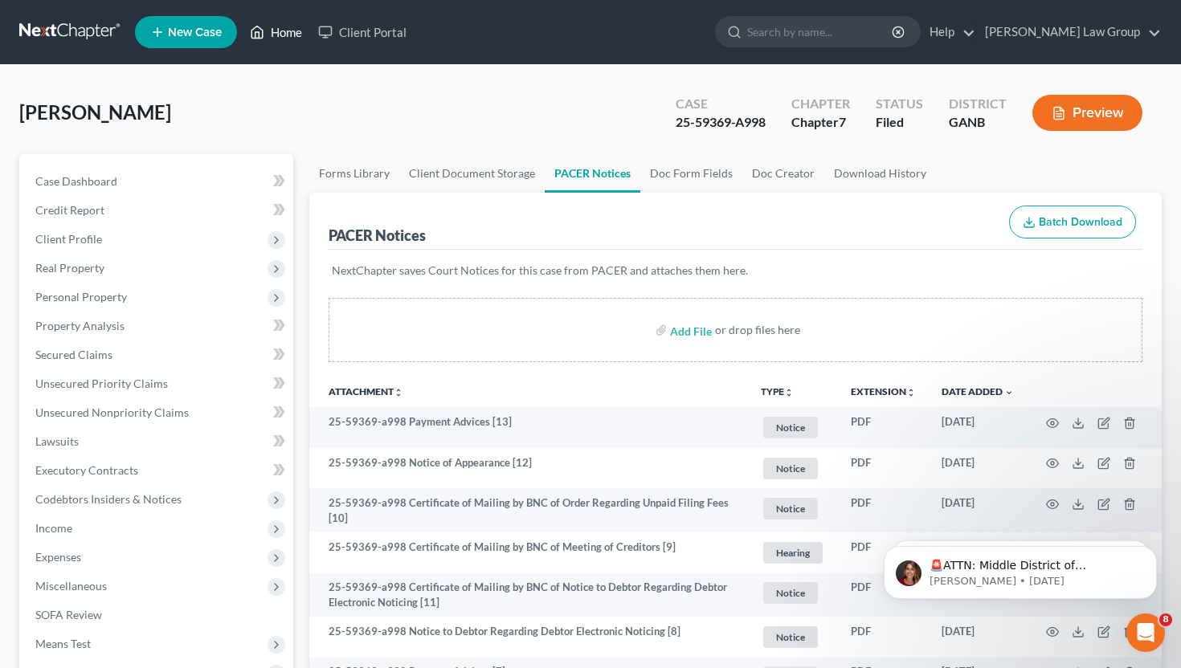
click at [283, 27] on link "Home" at bounding box center [276, 32] width 68 height 29
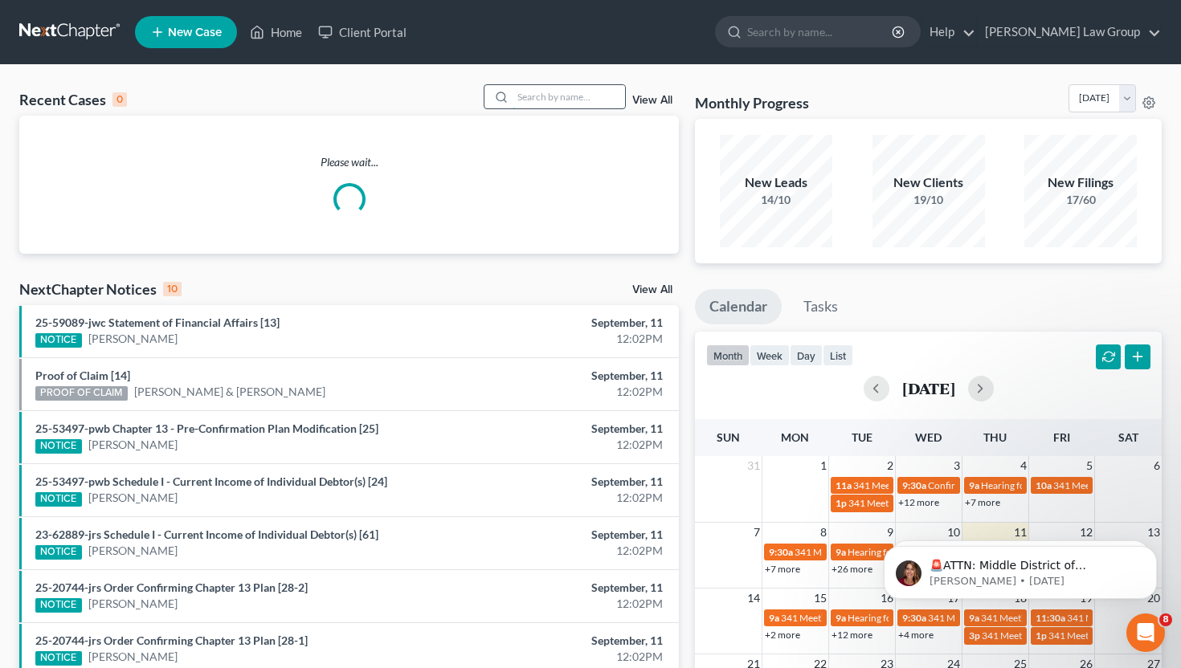
click at [560, 104] on input "search" at bounding box center [569, 96] width 112 height 23
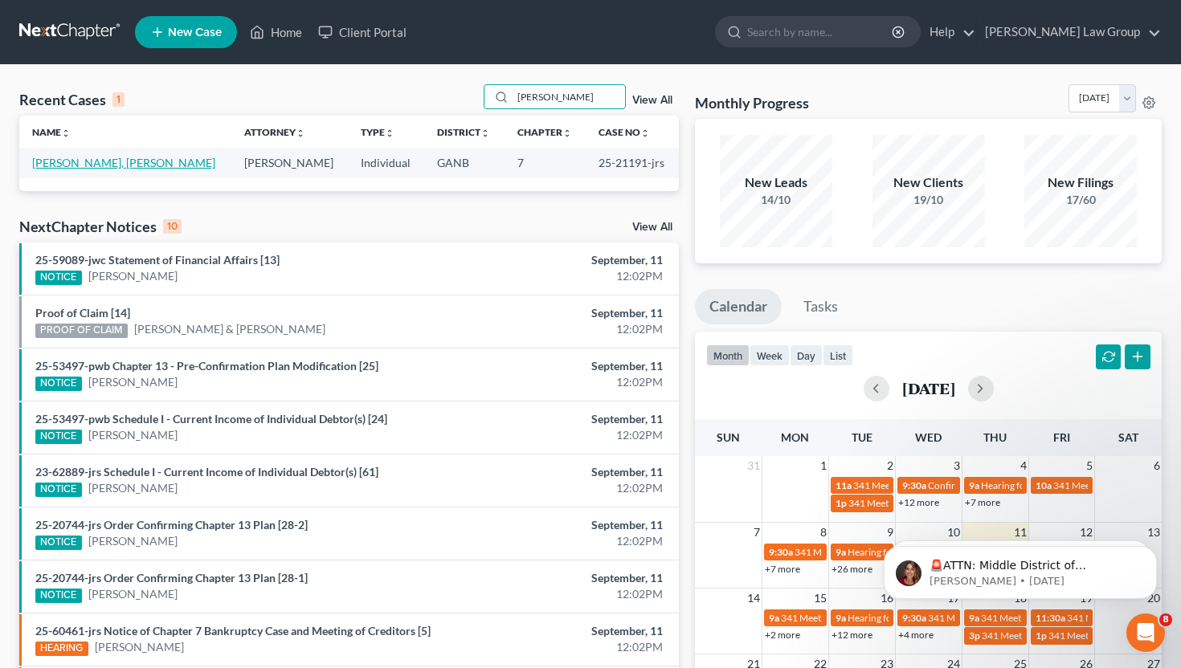
type input "[PERSON_NAME]"
click at [61, 161] on link "[PERSON_NAME], [PERSON_NAME]" at bounding box center [123, 163] width 183 height 14
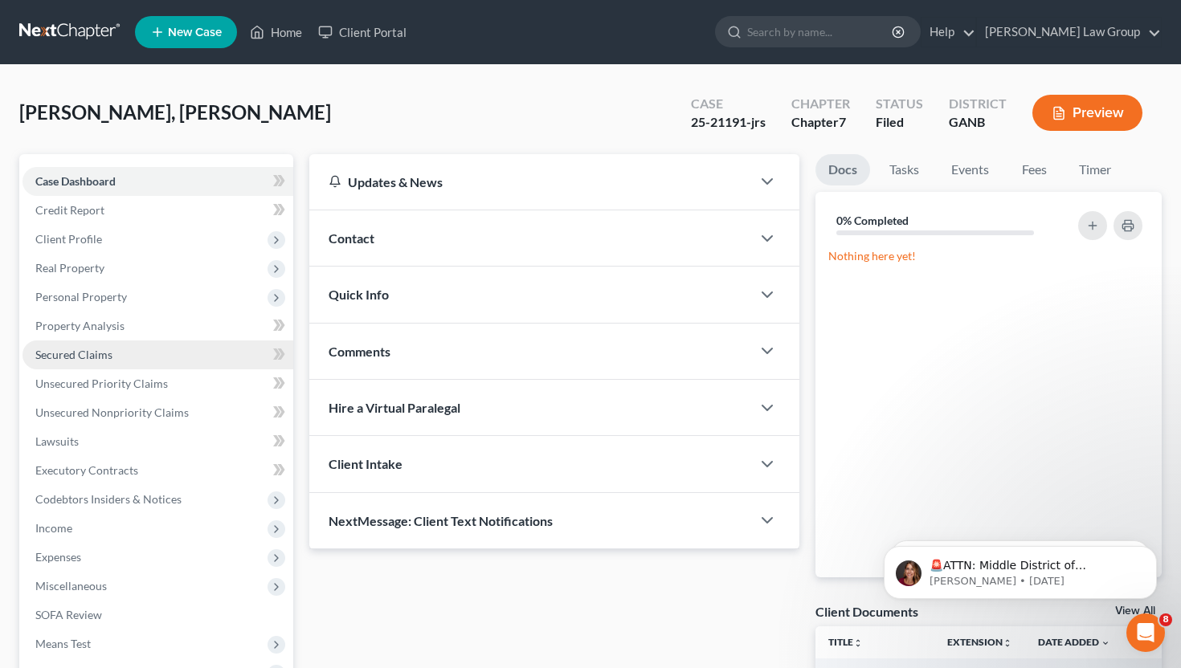
click at [111, 364] on link "Secured Claims" at bounding box center [157, 355] width 271 height 29
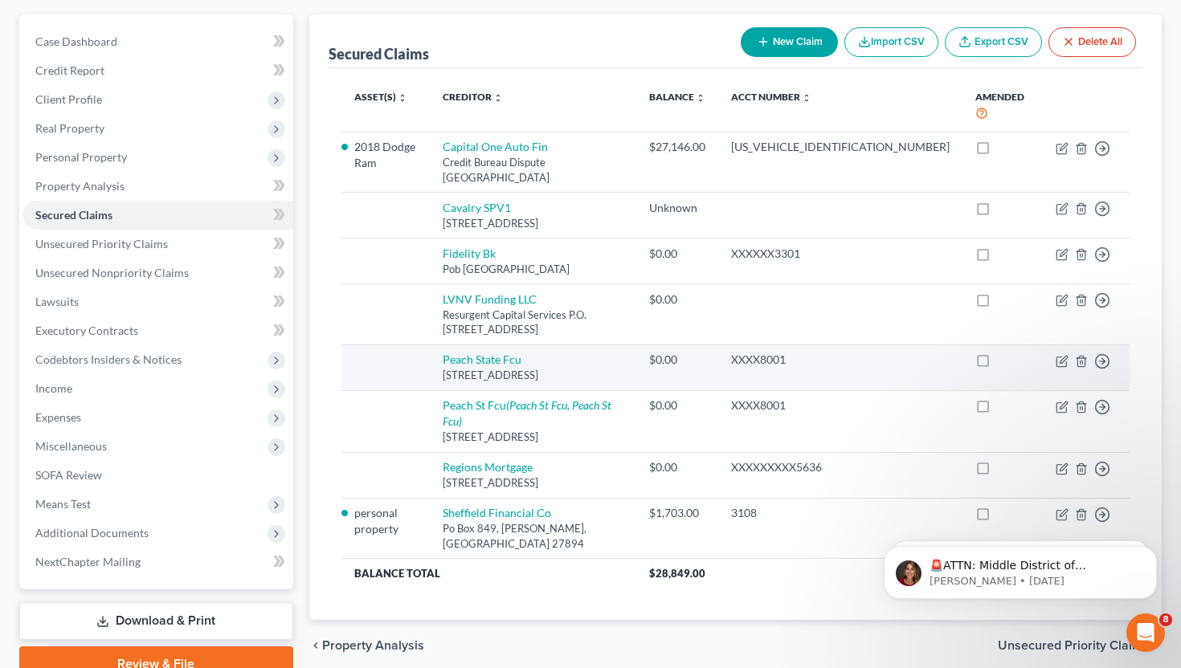
scroll to position [85, 0]
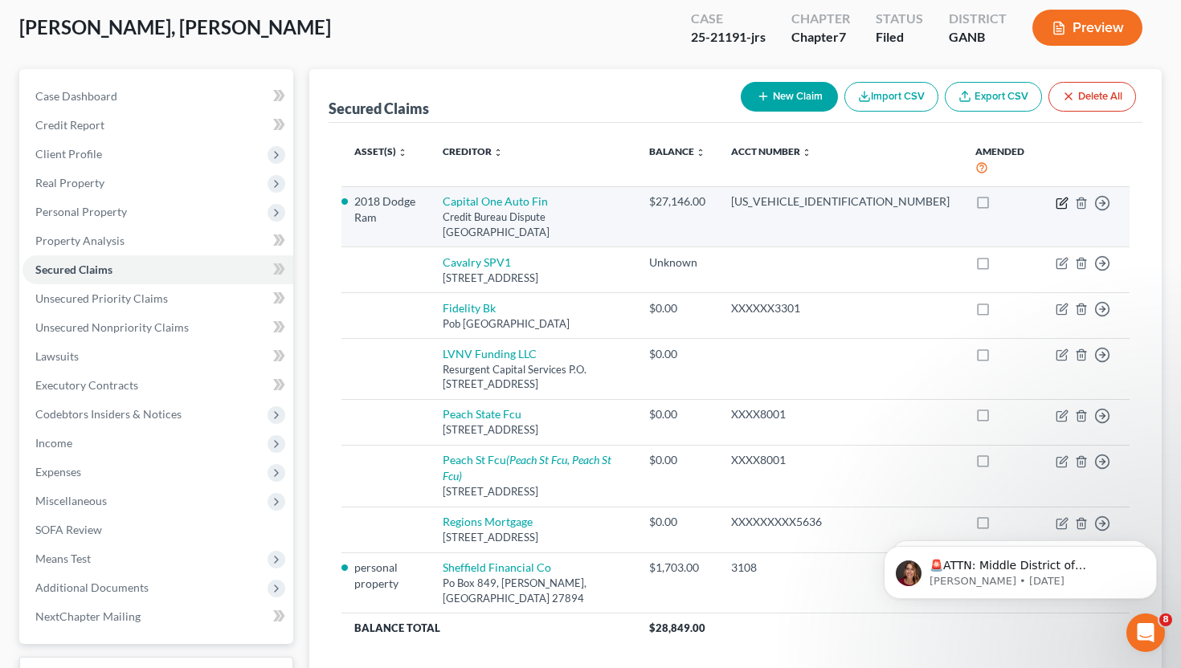
click at [1059, 206] on icon "button" at bounding box center [1062, 203] width 13 height 13
select select "45"
select select "2"
select select "0"
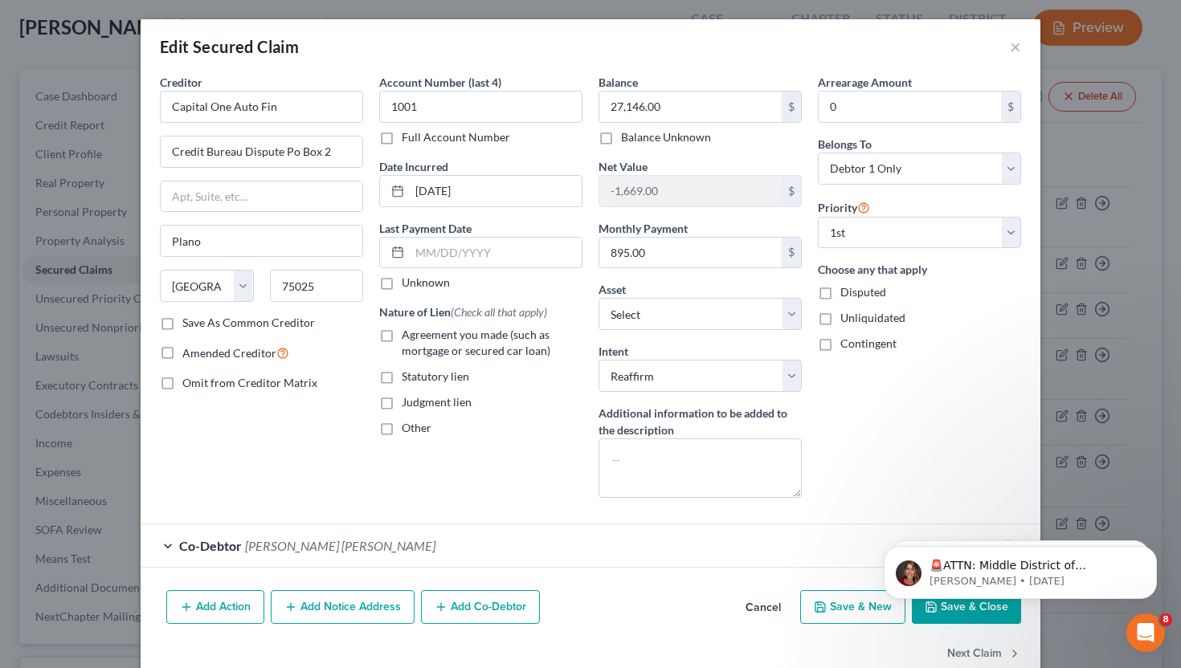
click at [1022, 51] on div "Edit Secured Claim ×" at bounding box center [591, 46] width 900 height 55
click at [1015, 46] on button "×" at bounding box center [1015, 46] width 11 height 19
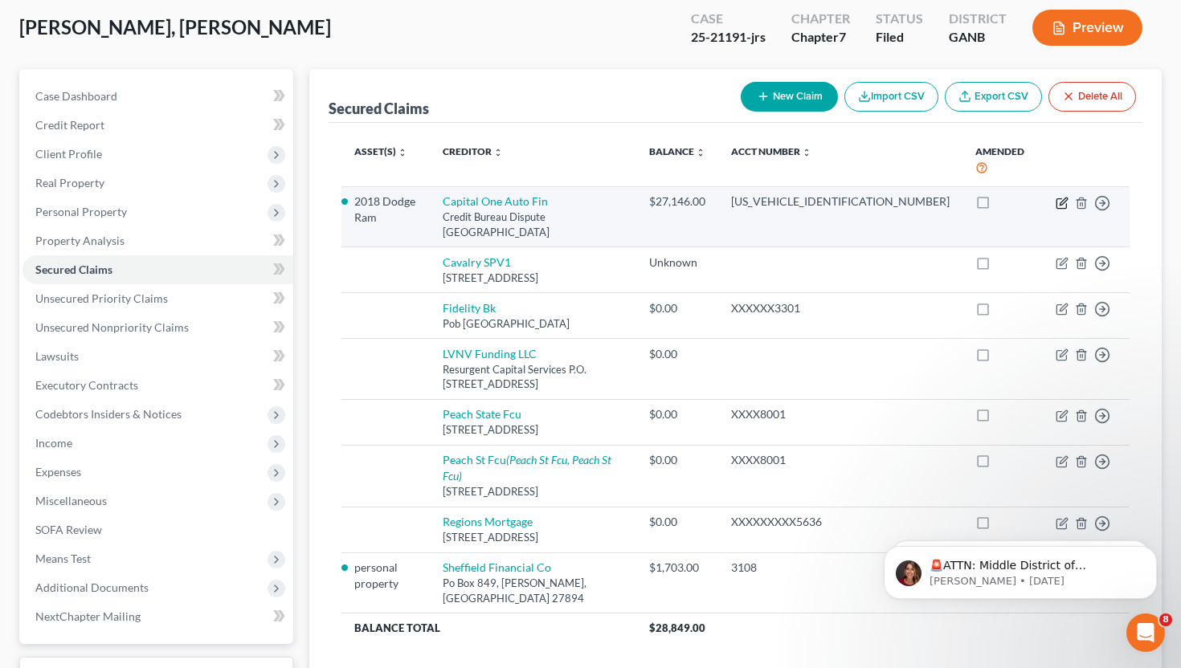
click at [1066, 205] on icon "button" at bounding box center [1061, 203] width 10 height 10
select select "45"
select select "7"
select select "2"
select select "0"
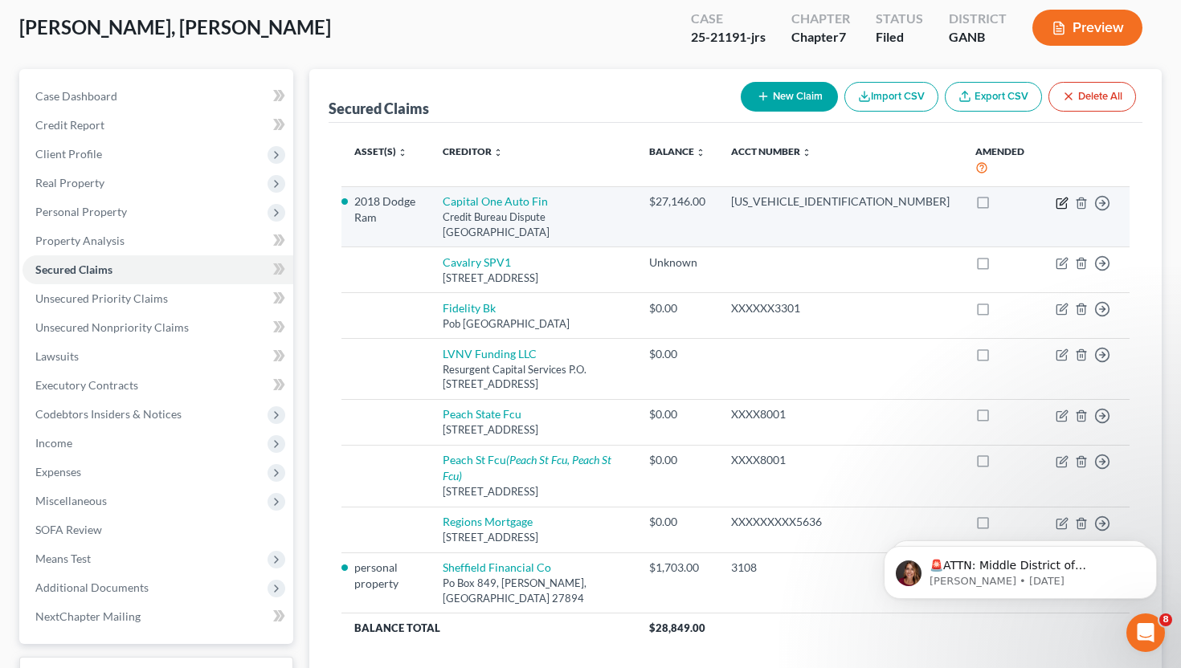
select select "0"
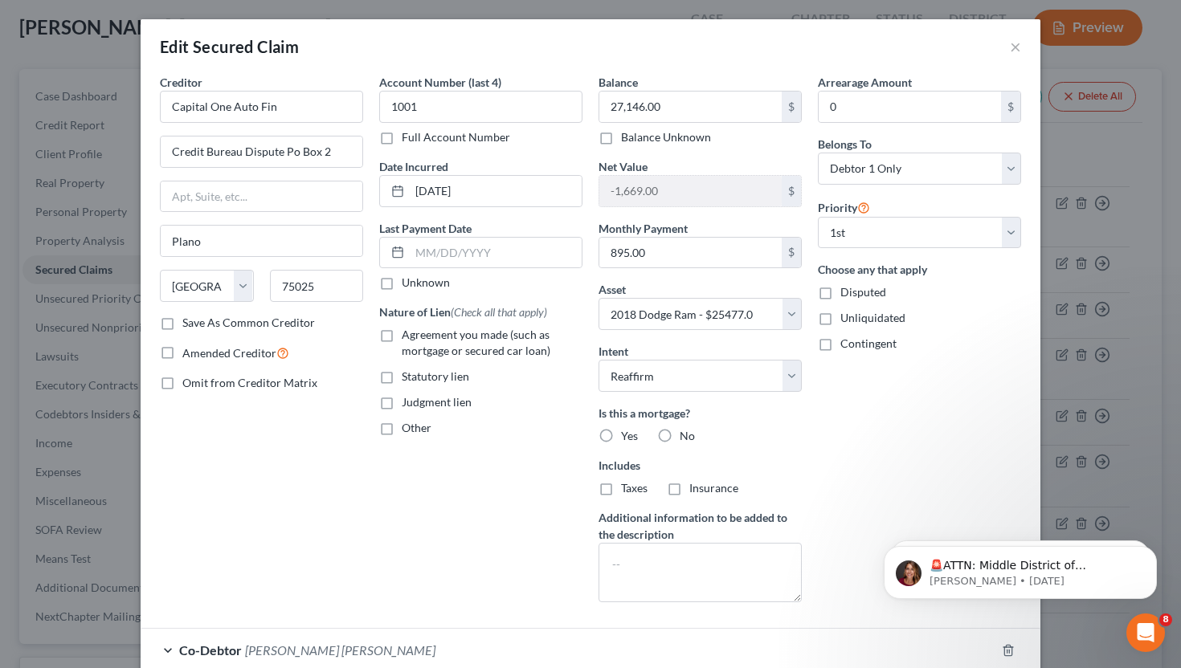
click at [1024, 47] on div "Edit Secured Claim ×" at bounding box center [591, 46] width 900 height 55
click at [1021, 47] on div "Edit Secured Claim ×" at bounding box center [591, 46] width 900 height 55
click at [1020, 47] on button "×" at bounding box center [1015, 46] width 11 height 19
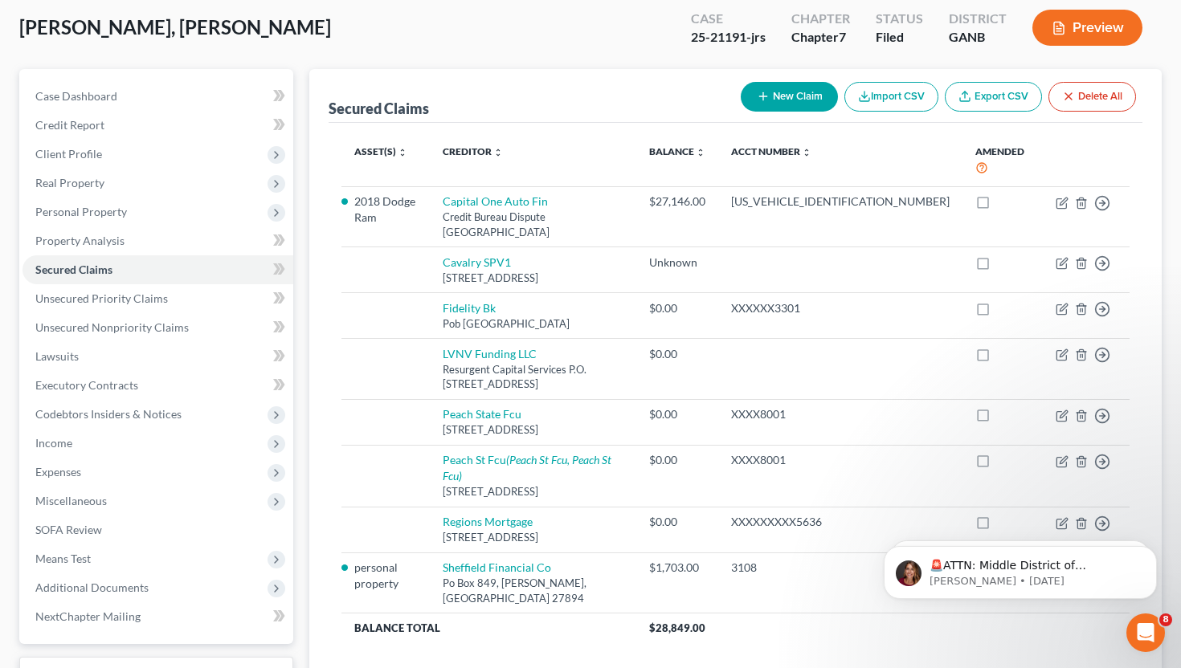
scroll to position [0, 0]
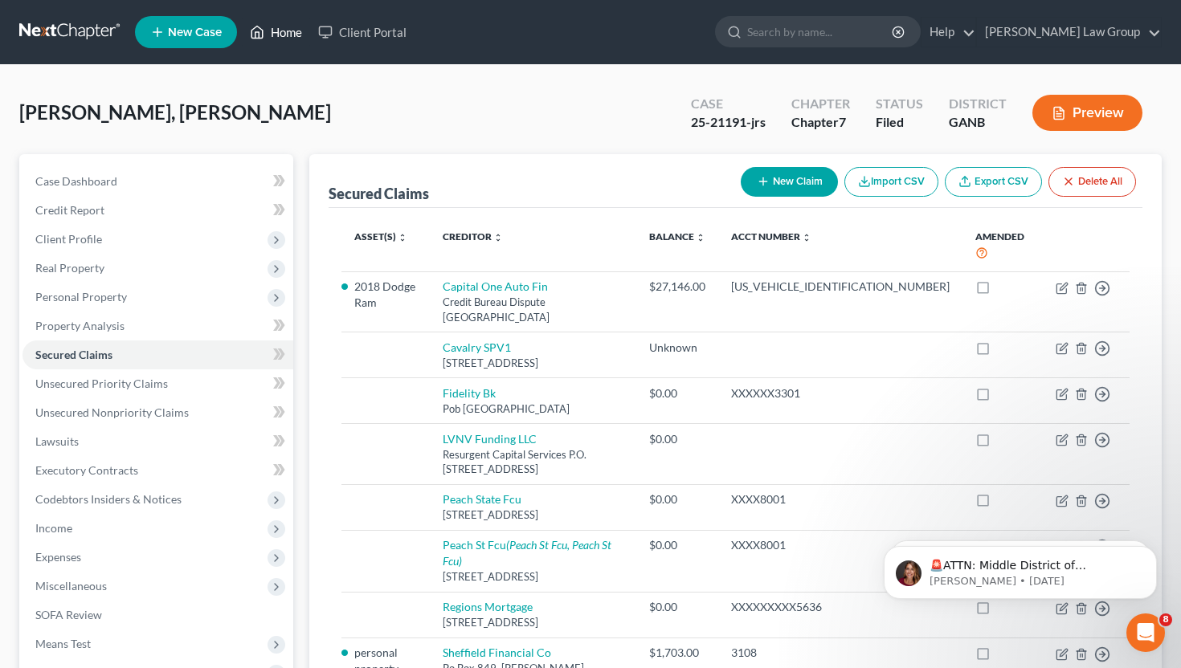
click at [286, 43] on link "Home" at bounding box center [276, 32] width 68 height 29
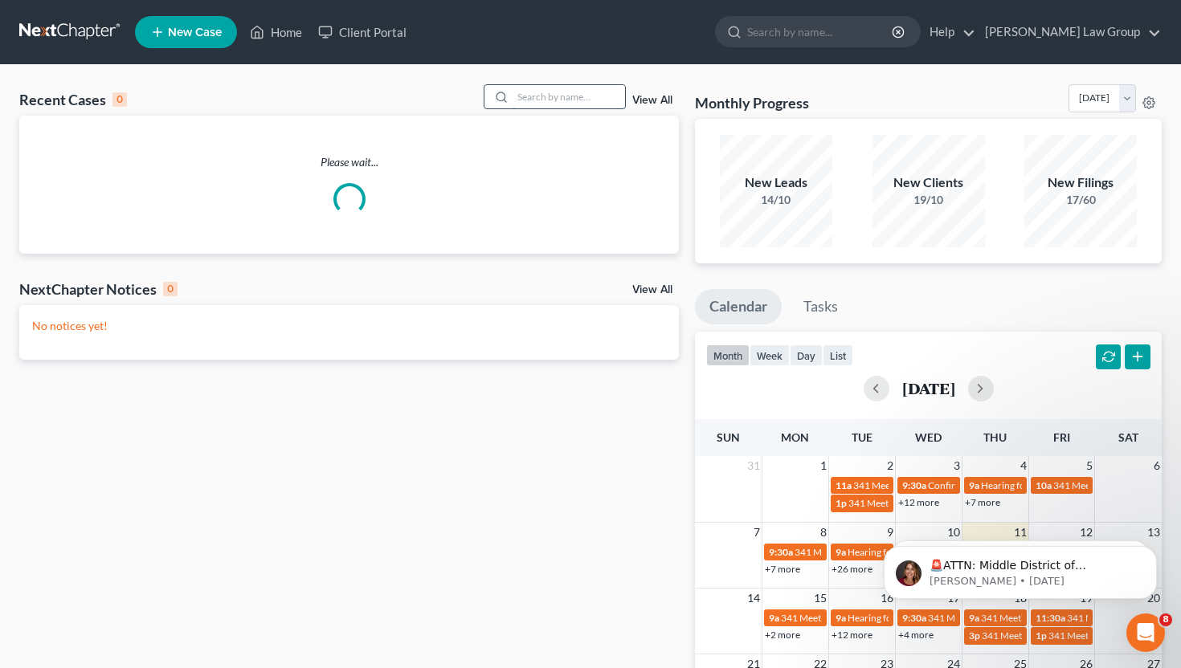
click at [598, 100] on input "search" at bounding box center [569, 96] width 112 height 23
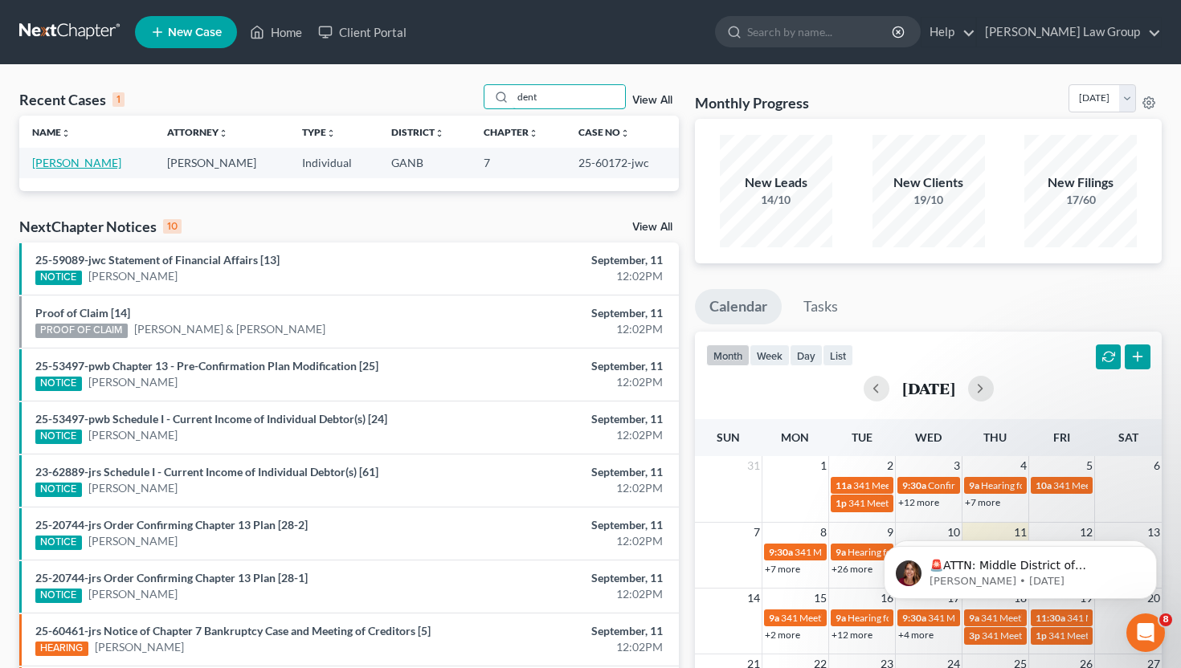
type input "dent"
click at [102, 165] on link "[PERSON_NAME]" at bounding box center [76, 163] width 89 height 14
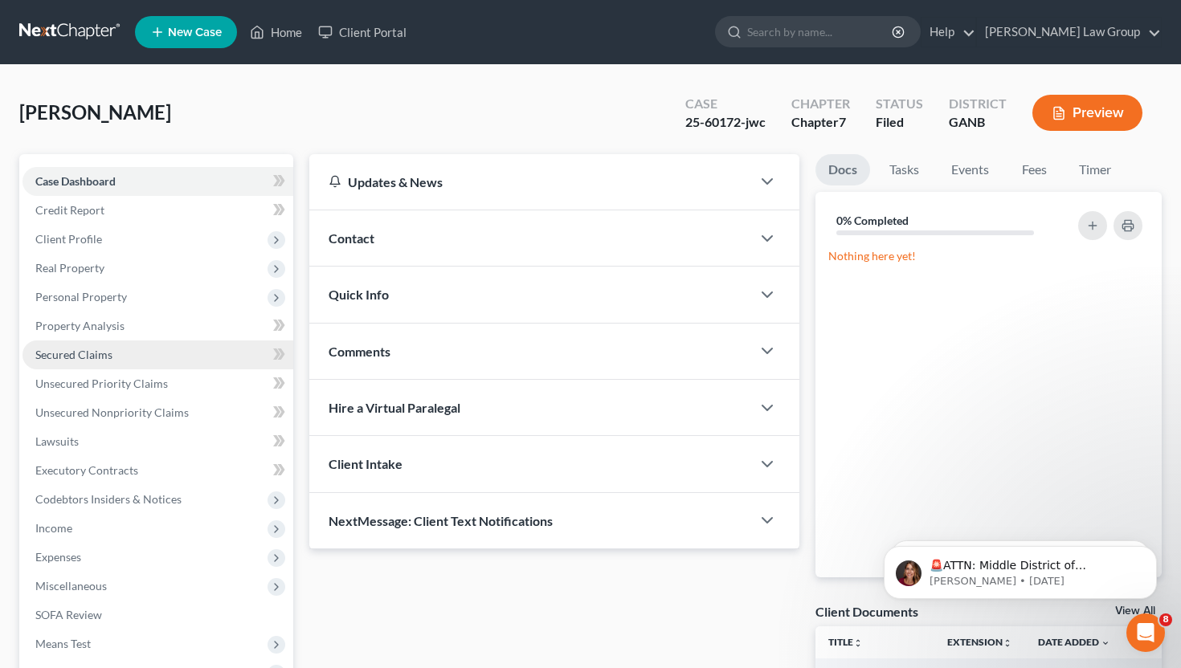
click at [118, 355] on link "Secured Claims" at bounding box center [157, 355] width 271 height 29
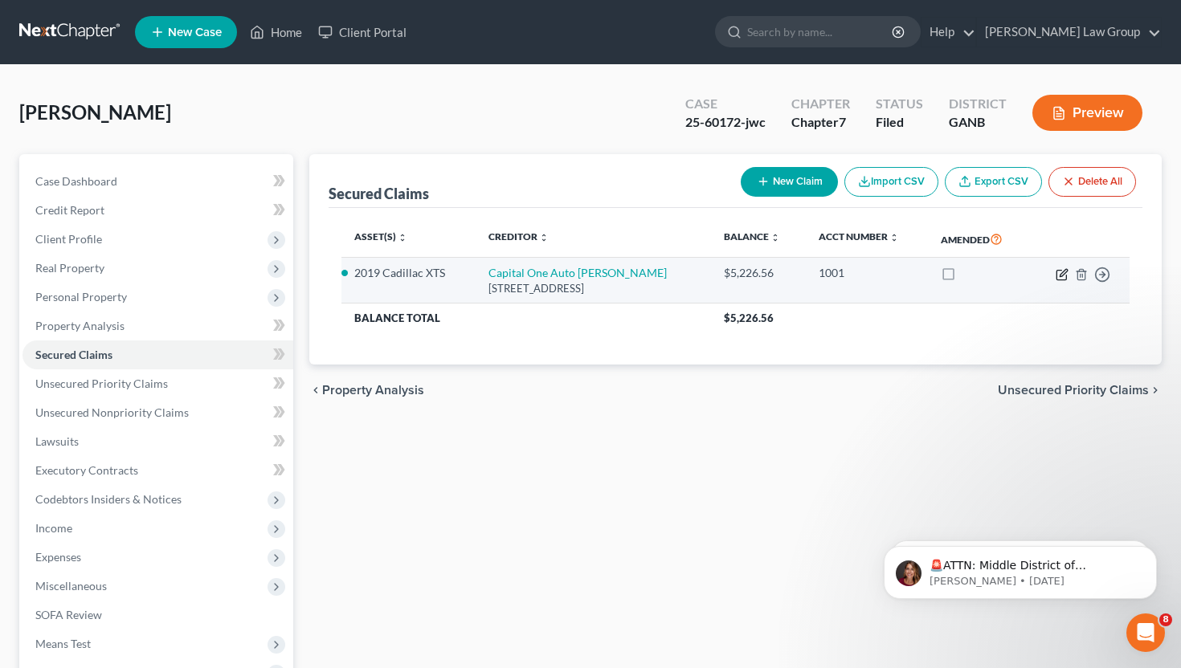
click at [1056, 275] on icon "button" at bounding box center [1061, 275] width 10 height 10
select select "45"
select select "2"
select select "0"
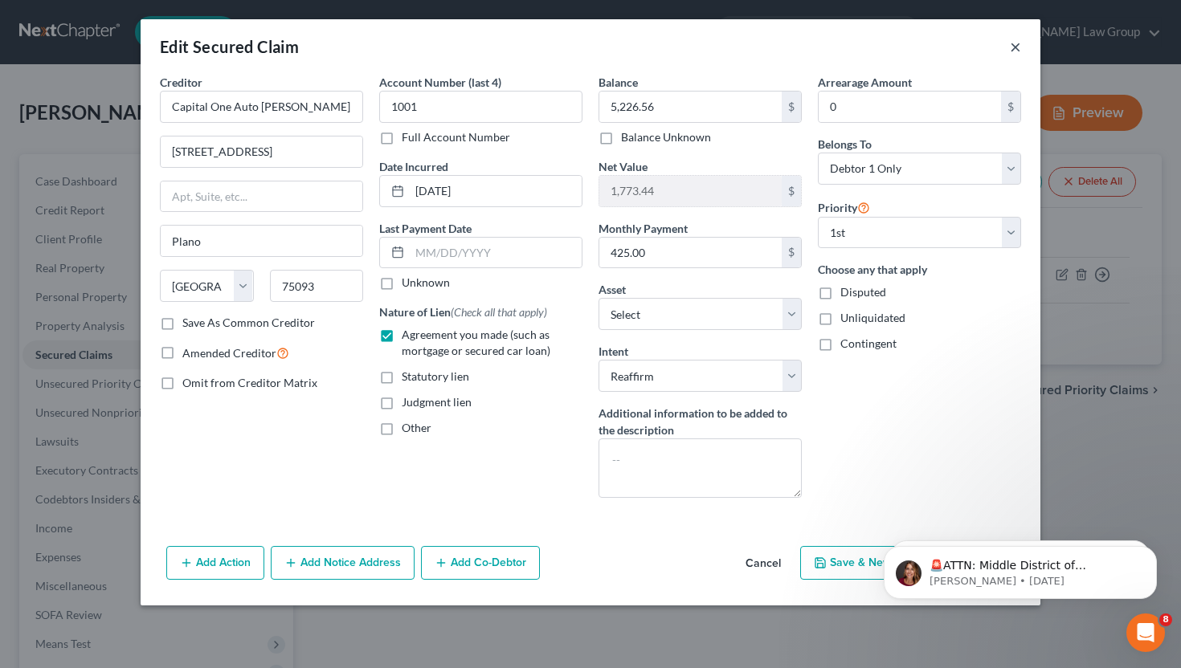
click at [1019, 47] on button "×" at bounding box center [1015, 46] width 11 height 19
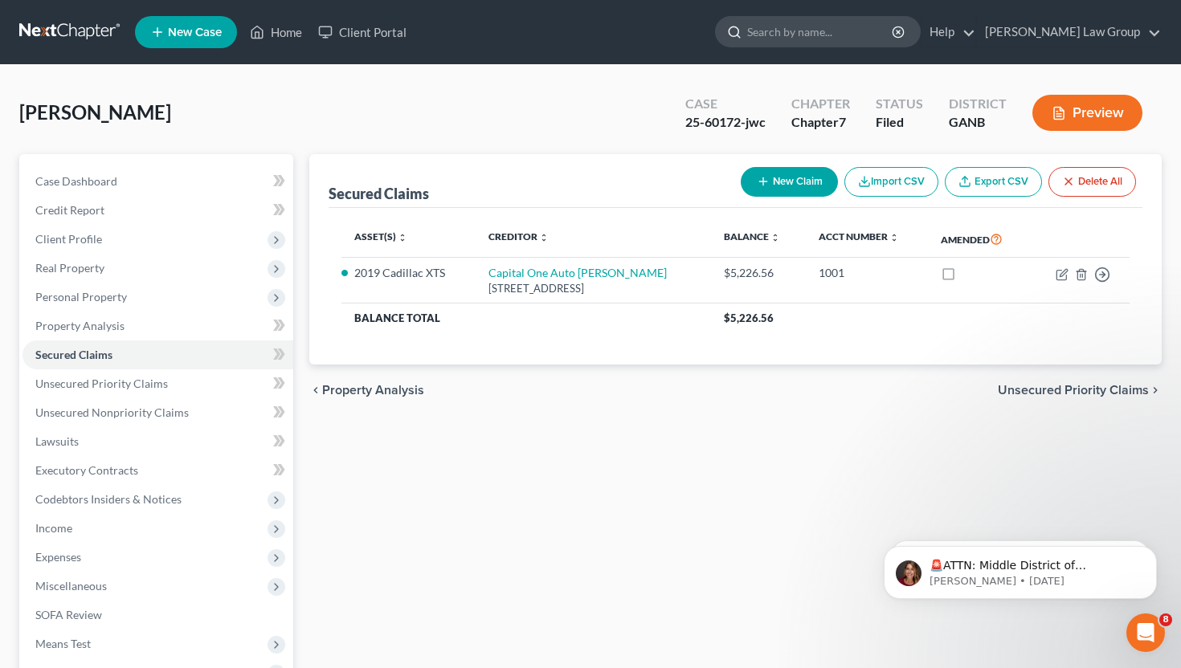
click at [831, 39] on input "search" at bounding box center [820, 32] width 147 height 30
type input "[PERSON_NAME]"
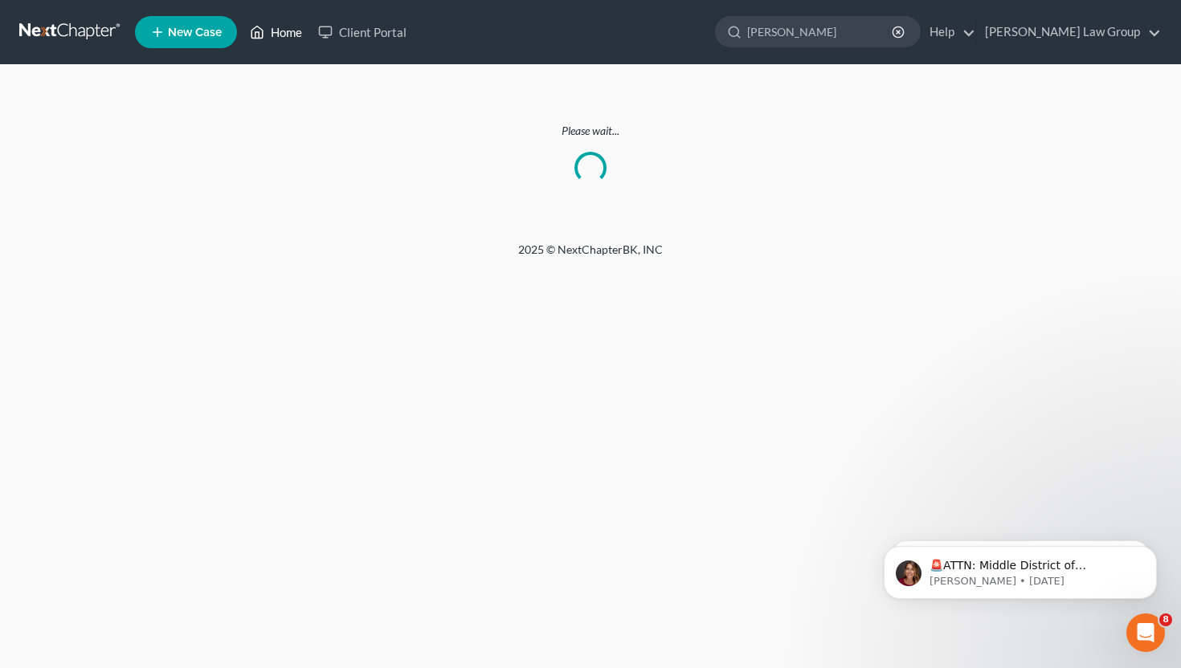
click at [288, 39] on link "Home" at bounding box center [276, 32] width 68 height 29
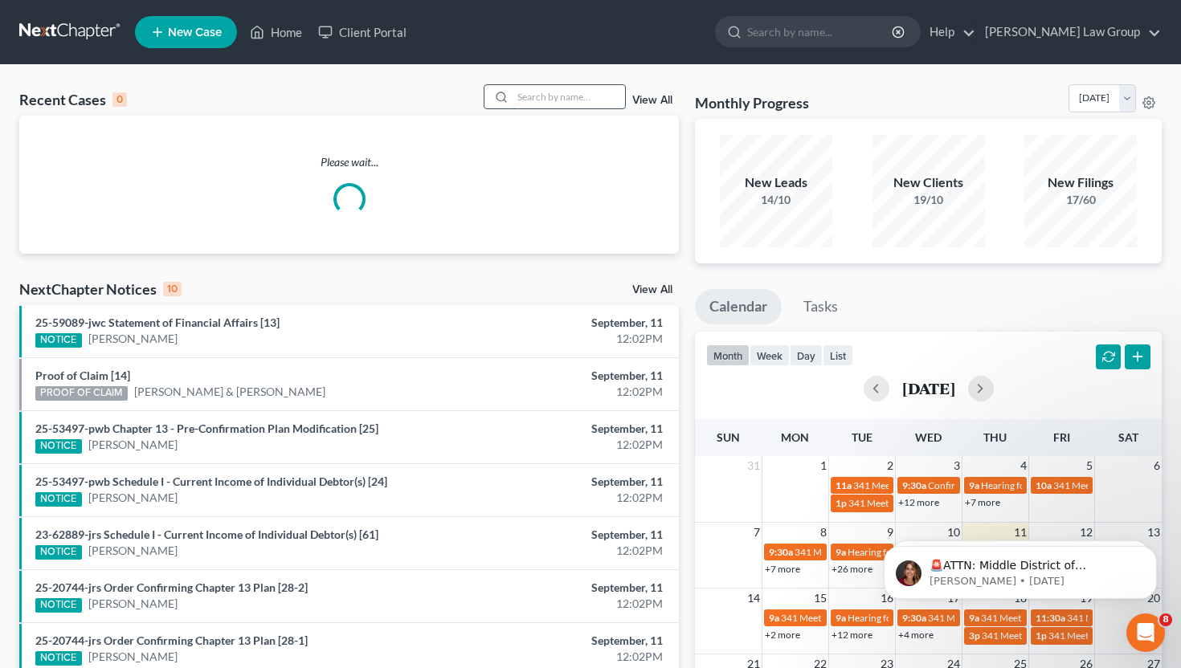
click at [521, 96] on input "search" at bounding box center [569, 96] width 112 height 23
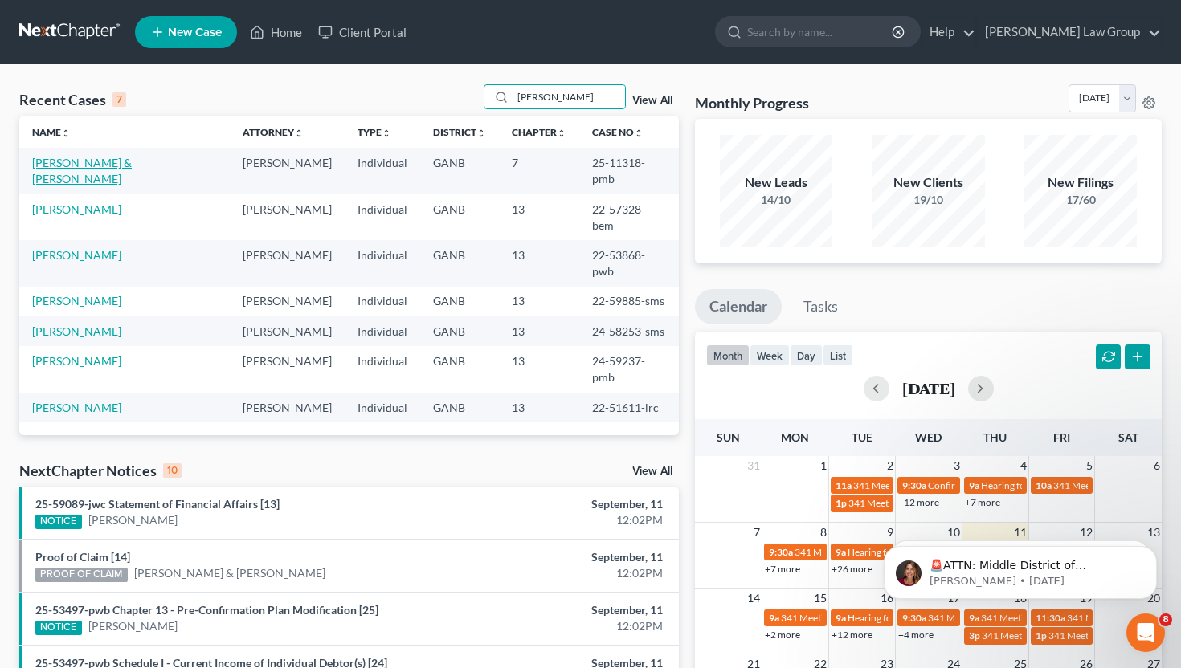
type input "[PERSON_NAME]"
click at [72, 167] on link "[PERSON_NAME] & [PERSON_NAME]" at bounding box center [82, 171] width 100 height 30
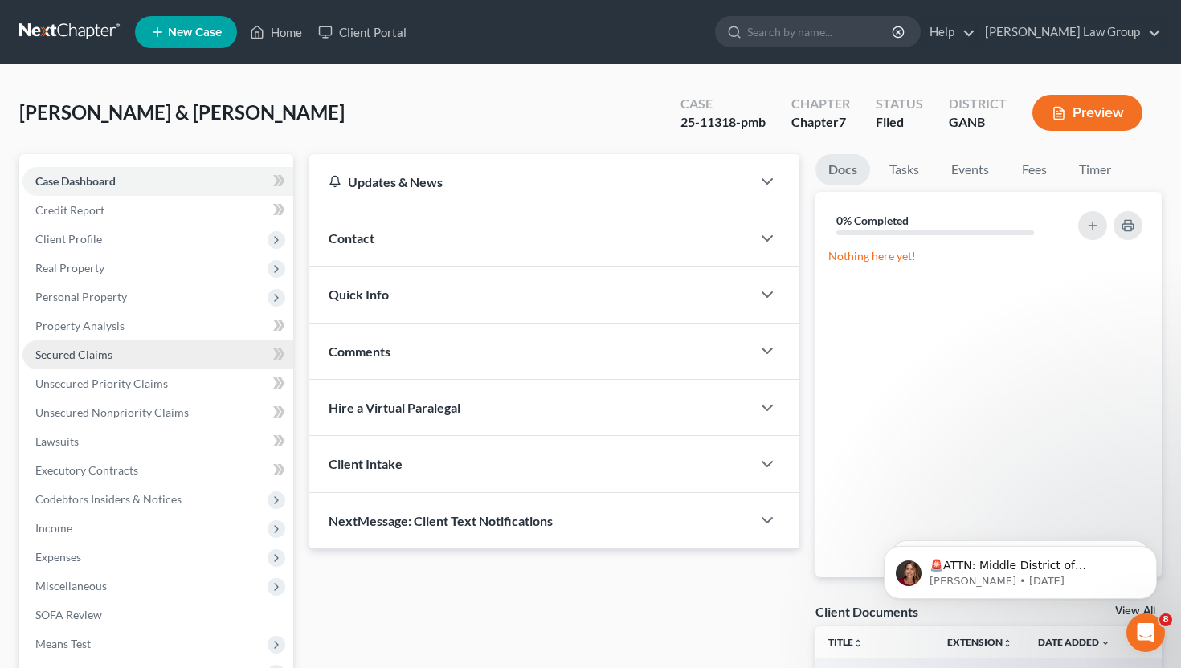
click at [108, 351] on span "Secured Claims" at bounding box center [73, 355] width 77 height 14
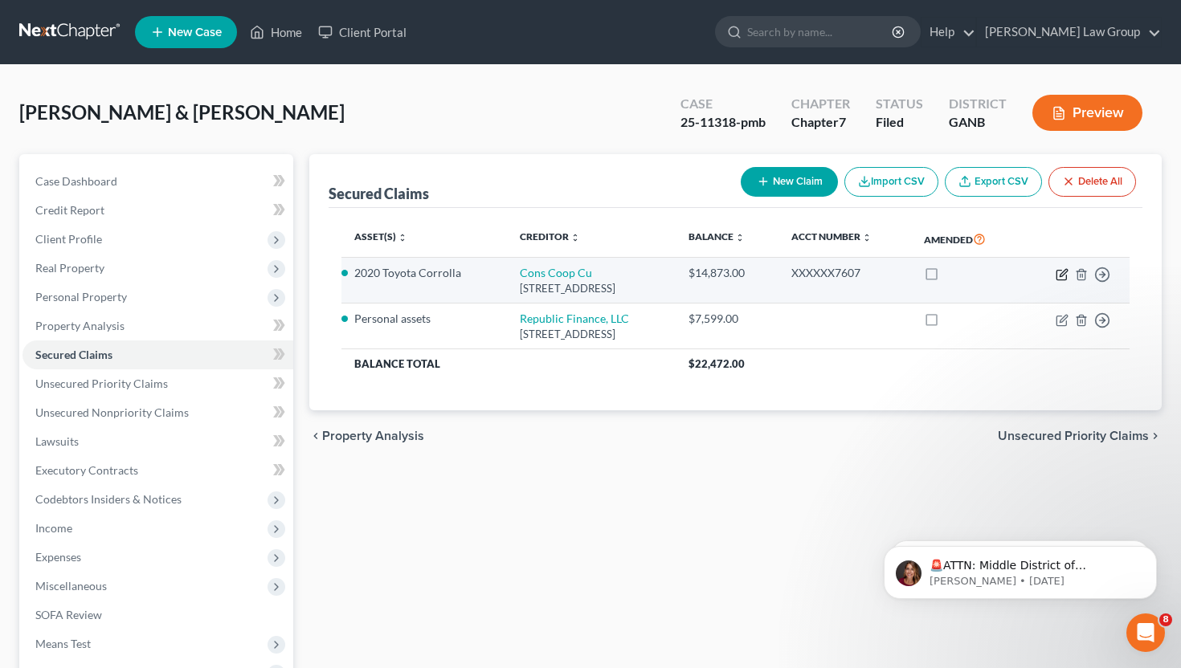
click at [1060, 275] on icon "button" at bounding box center [1063, 272] width 7 height 7
select select "14"
select select "2"
select select "0"
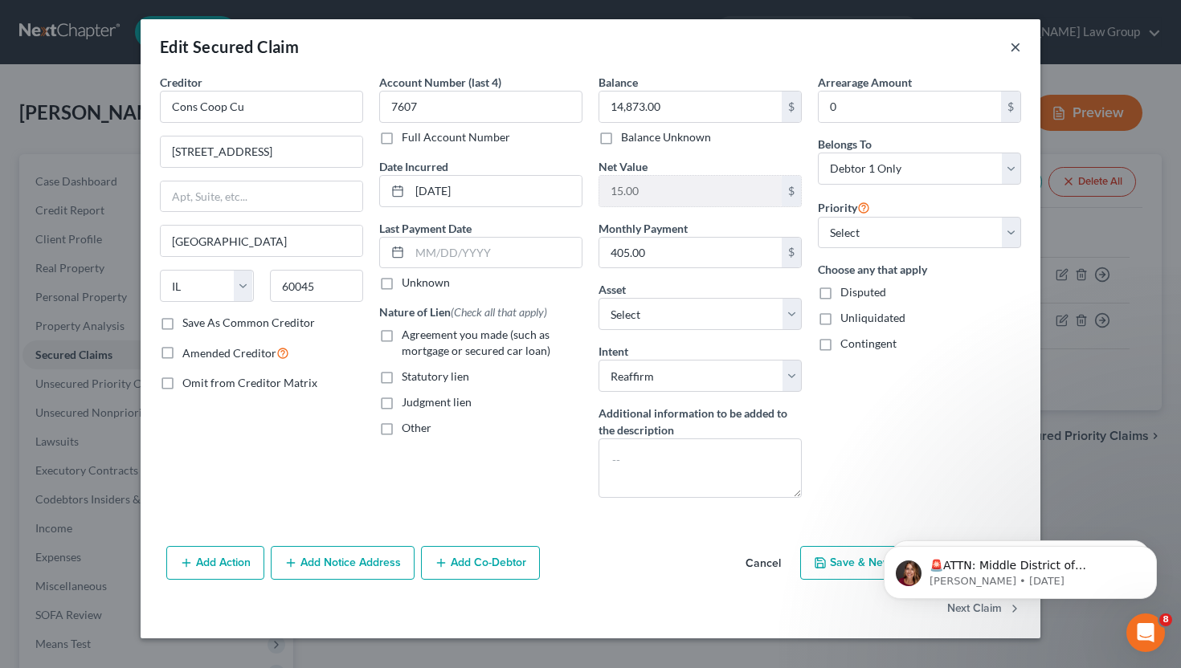
click at [1015, 44] on button "×" at bounding box center [1015, 46] width 11 height 19
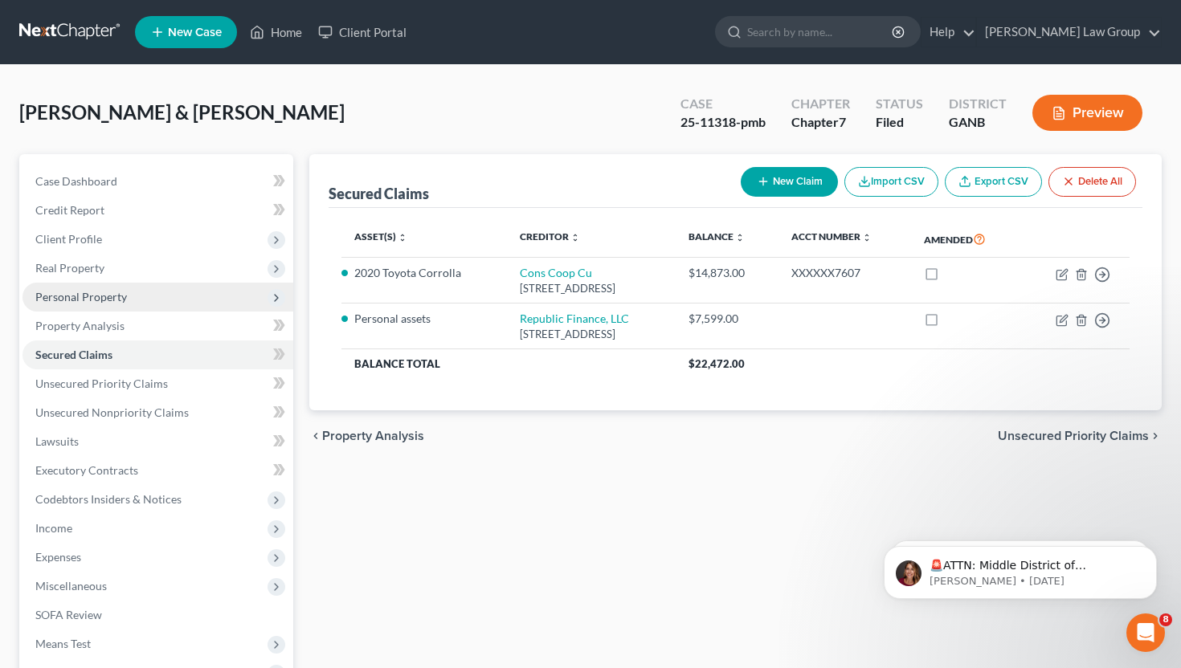
click at [128, 296] on span "Personal Property" at bounding box center [157, 297] width 271 height 29
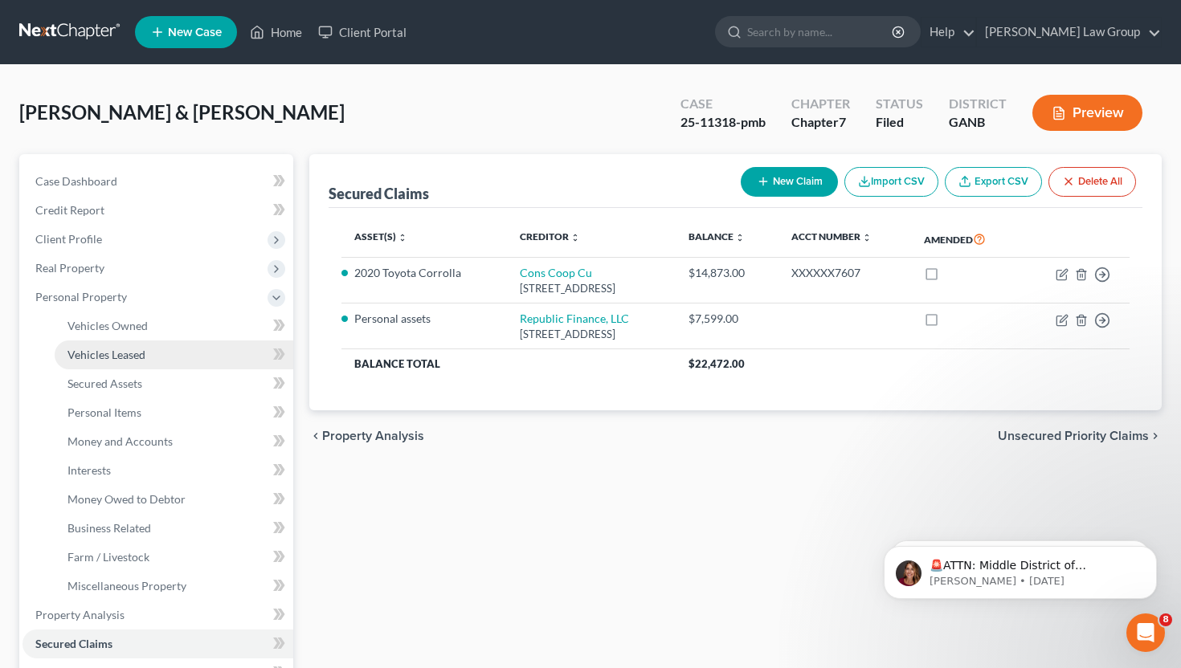
click at [135, 356] on span "Vehicles Leased" at bounding box center [106, 355] width 78 height 14
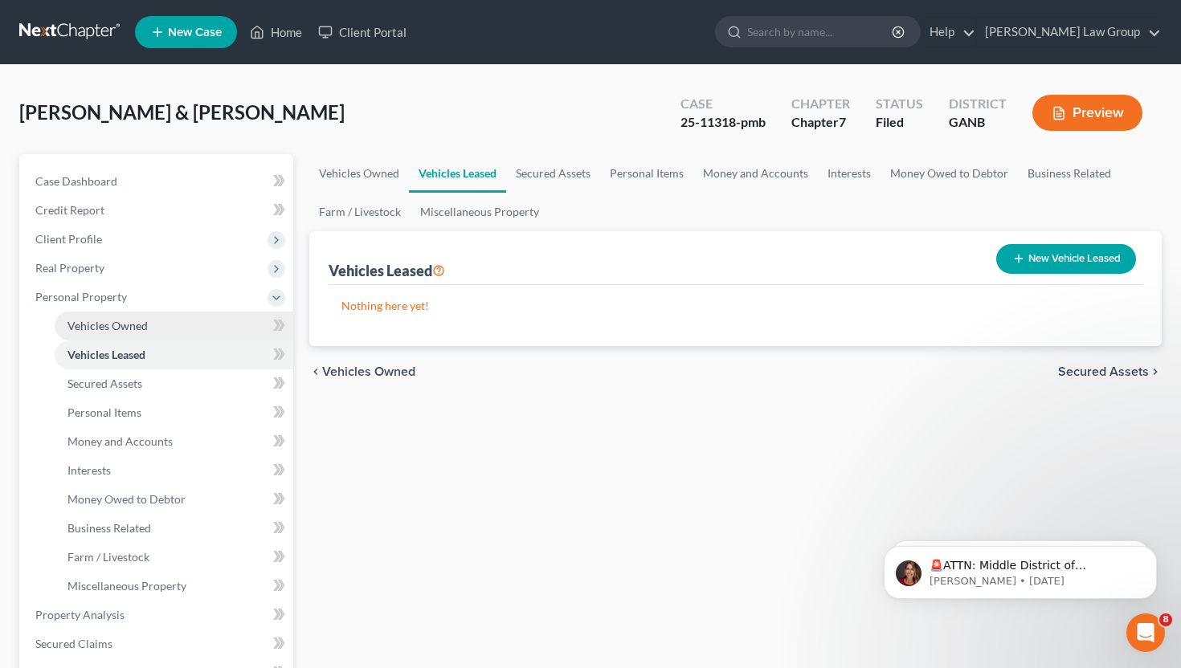
click at [141, 328] on span "Vehicles Owned" at bounding box center [107, 326] width 80 height 14
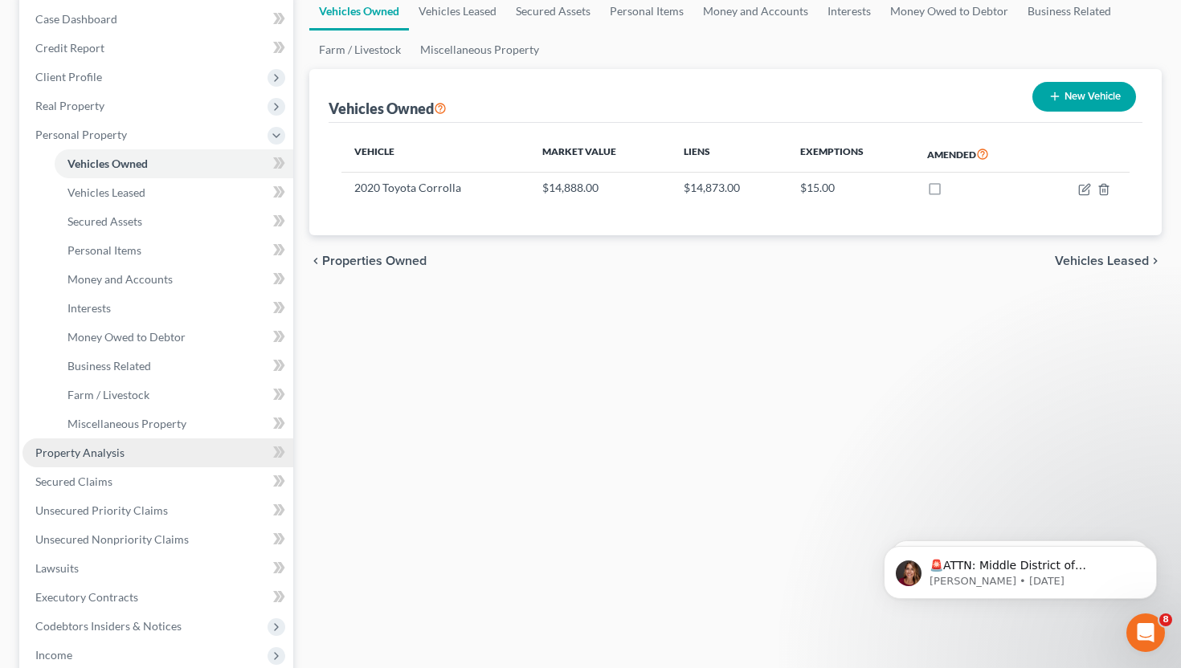
click at [145, 455] on link "Property Analysis" at bounding box center [157, 453] width 271 height 29
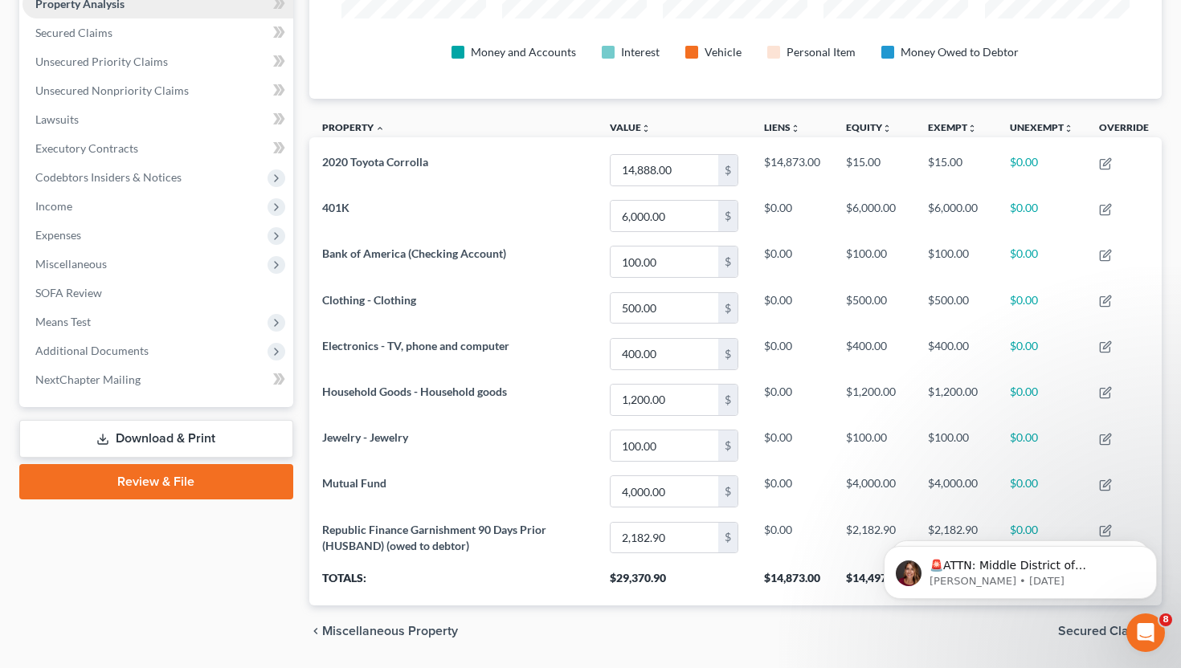
scroll to position [237, 0]
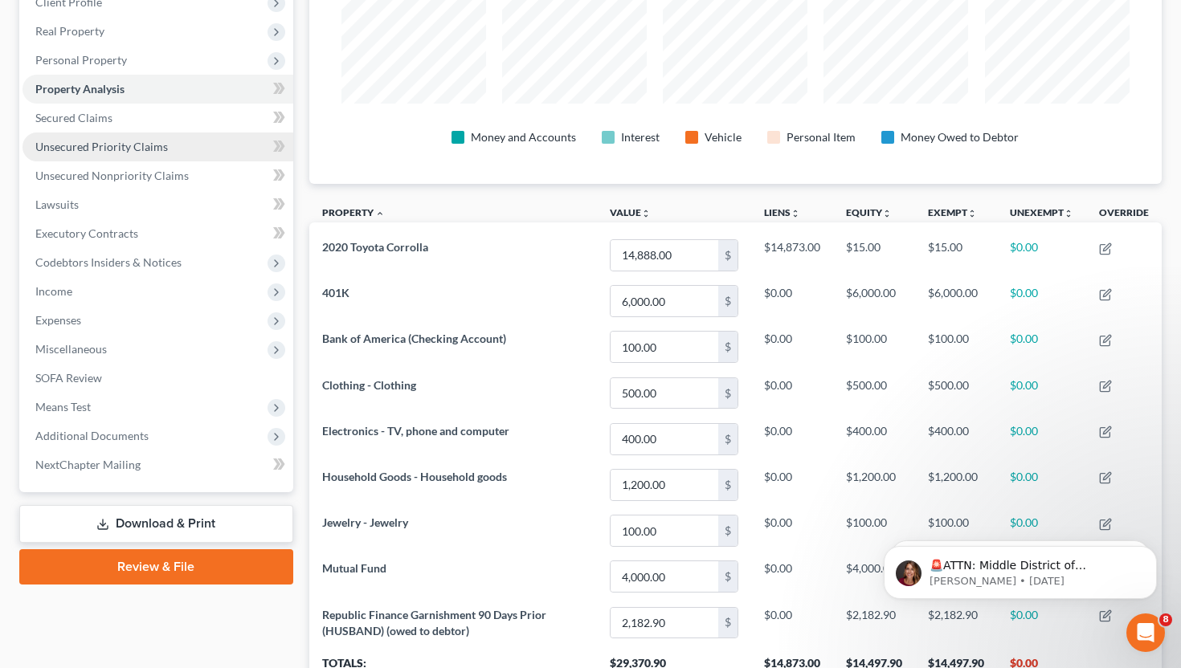
click at [157, 145] on span "Unsecured Priority Claims" at bounding box center [101, 147] width 133 height 14
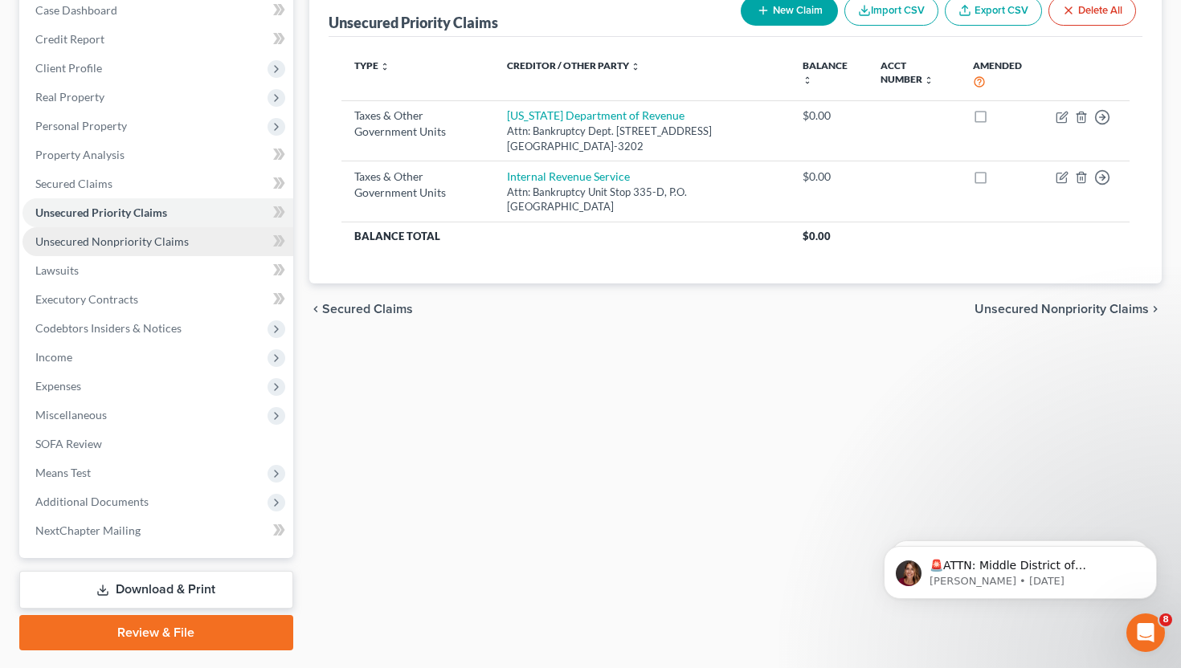
click at [146, 239] on span "Unsecured Nonpriority Claims" at bounding box center [111, 242] width 153 height 14
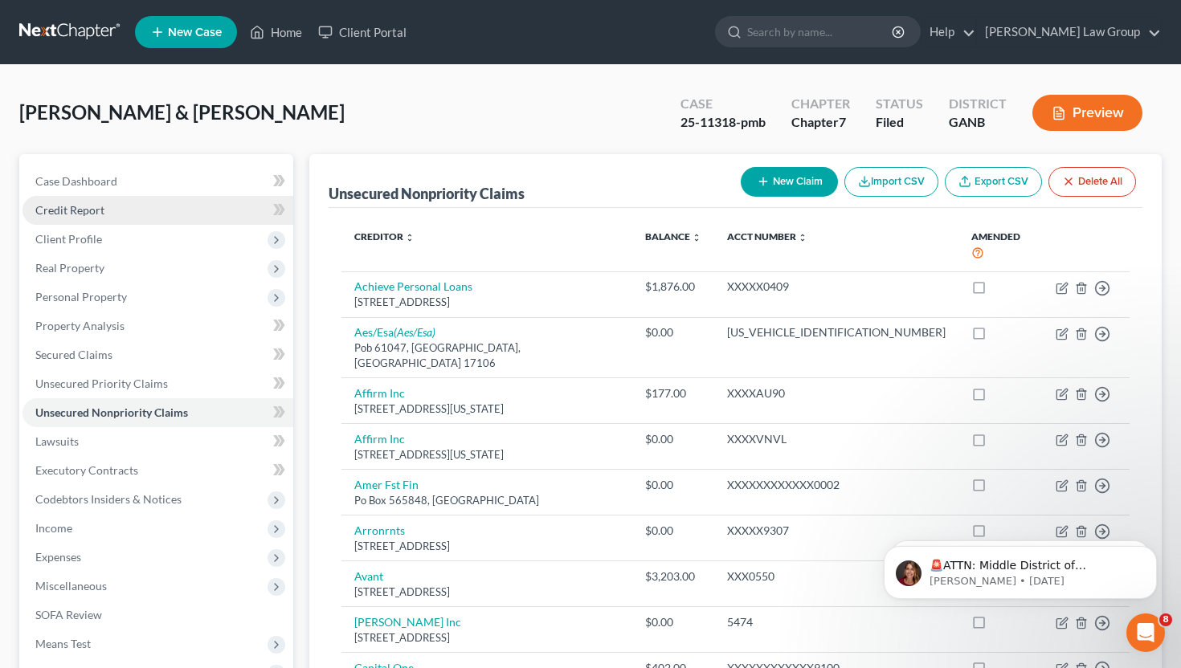
click at [109, 216] on link "Credit Report" at bounding box center [157, 210] width 271 height 29
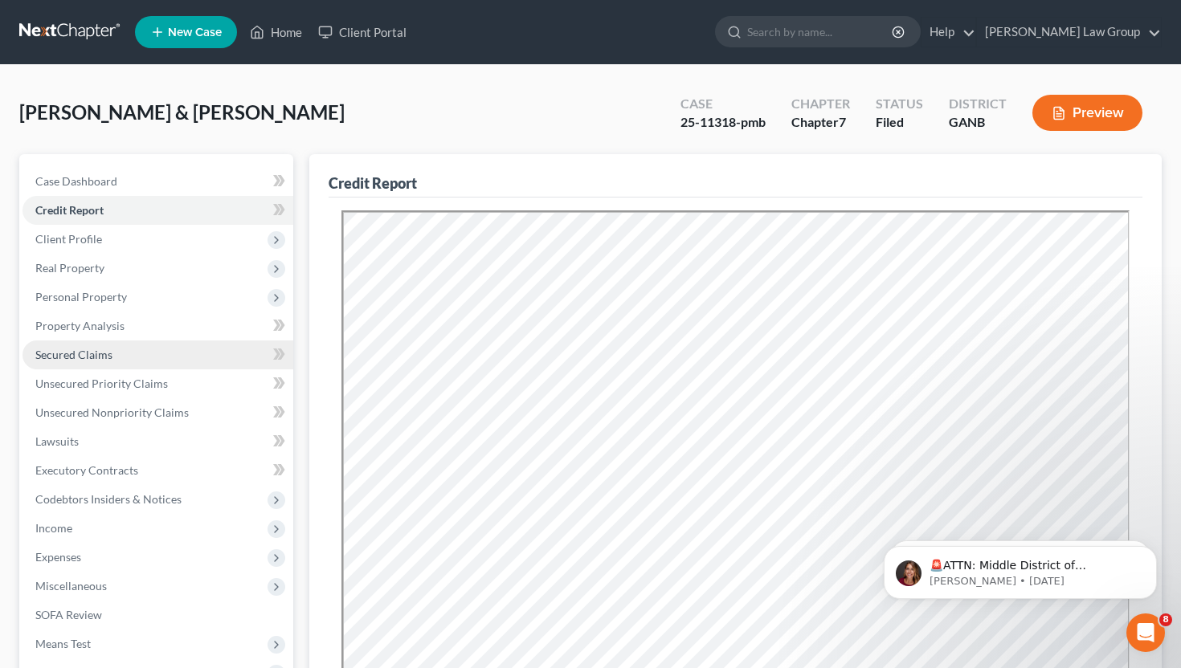
click at [191, 360] on link "Secured Claims" at bounding box center [157, 355] width 271 height 29
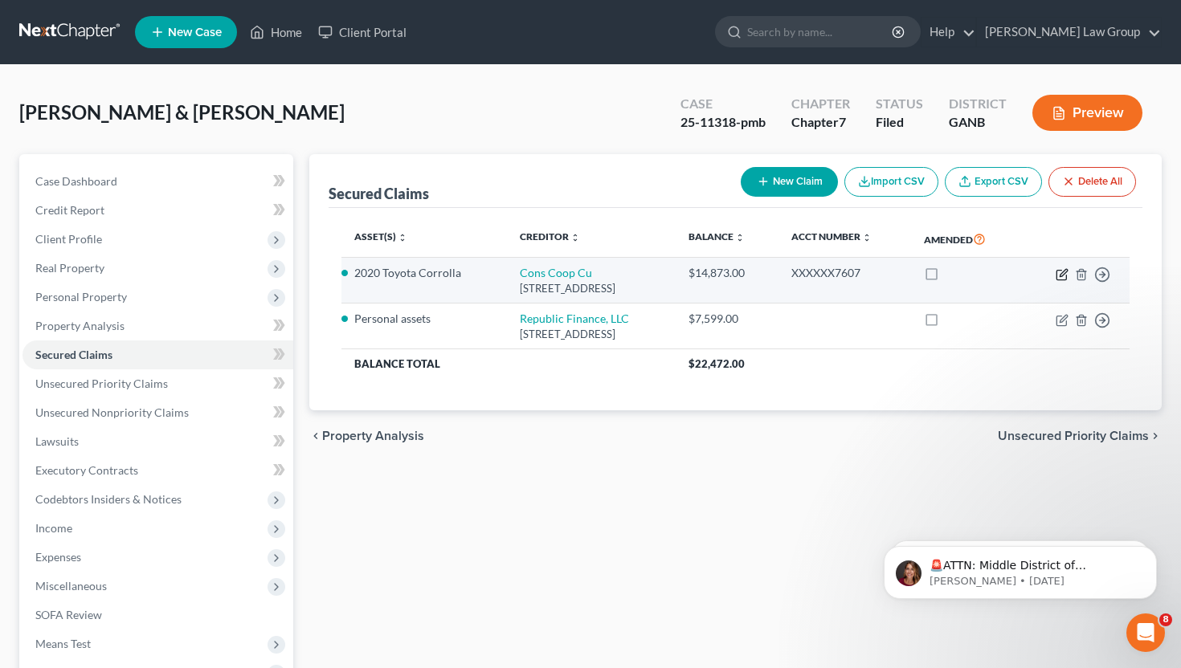
click at [1062, 277] on icon "button" at bounding box center [1062, 274] width 13 height 13
select select "14"
select select "5"
select select "2"
select select "0"
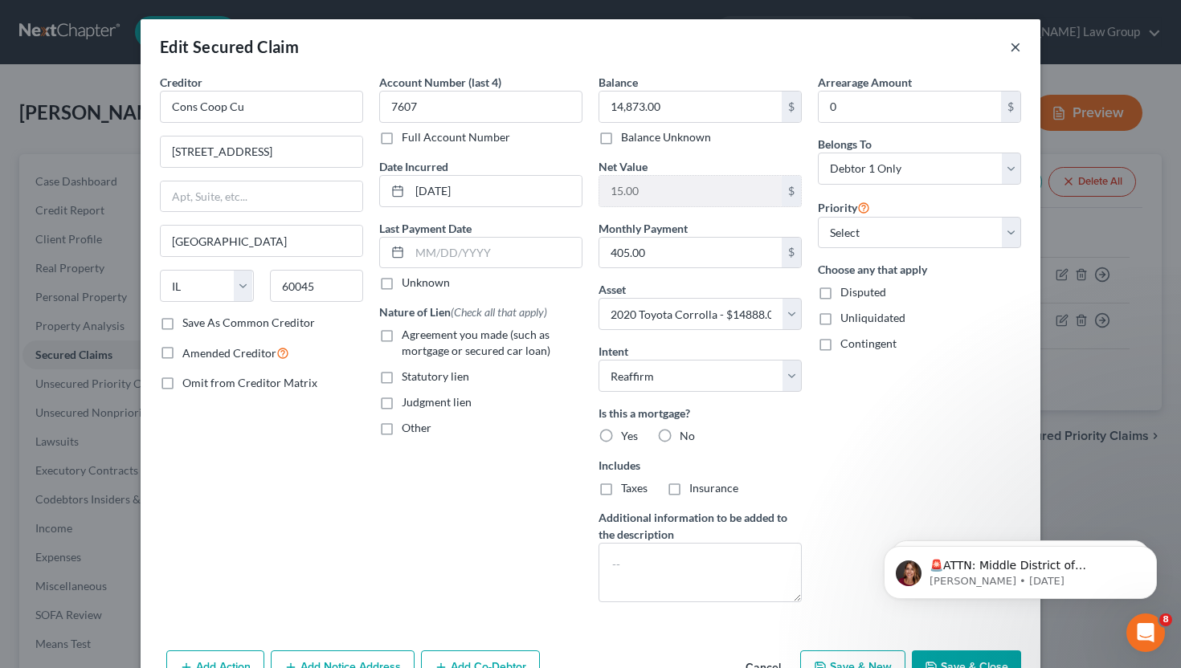
click at [1015, 50] on button "×" at bounding box center [1015, 46] width 11 height 19
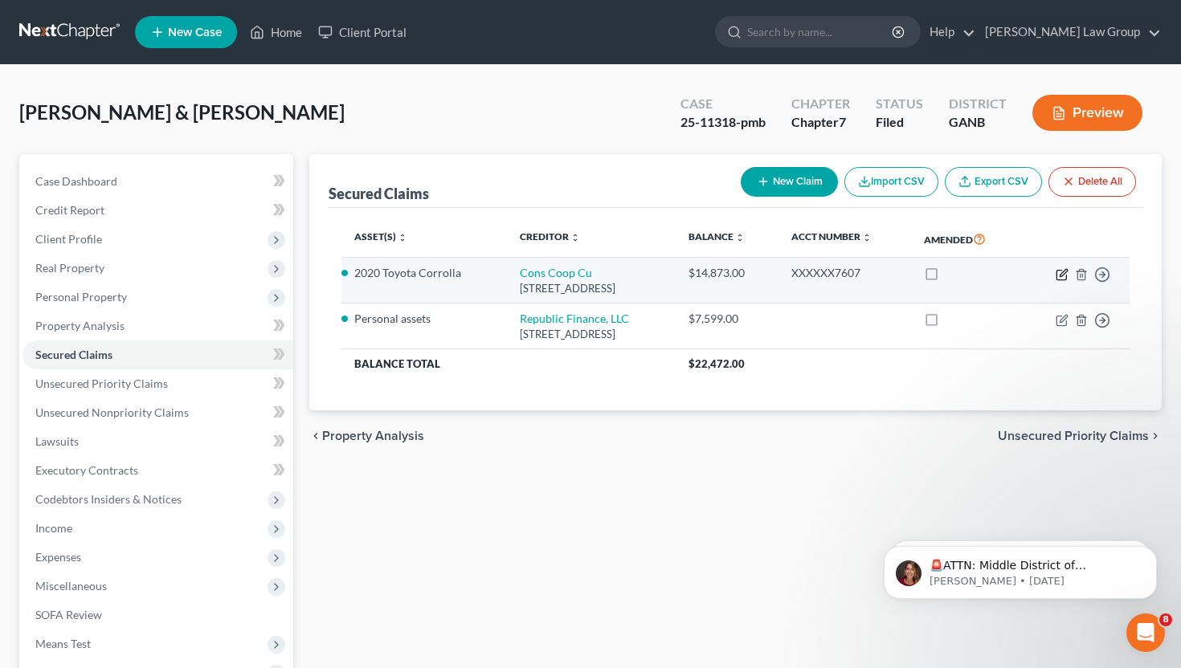
click at [1063, 276] on icon "button" at bounding box center [1062, 274] width 13 height 13
select select "14"
select select "5"
select select "2"
select select "0"
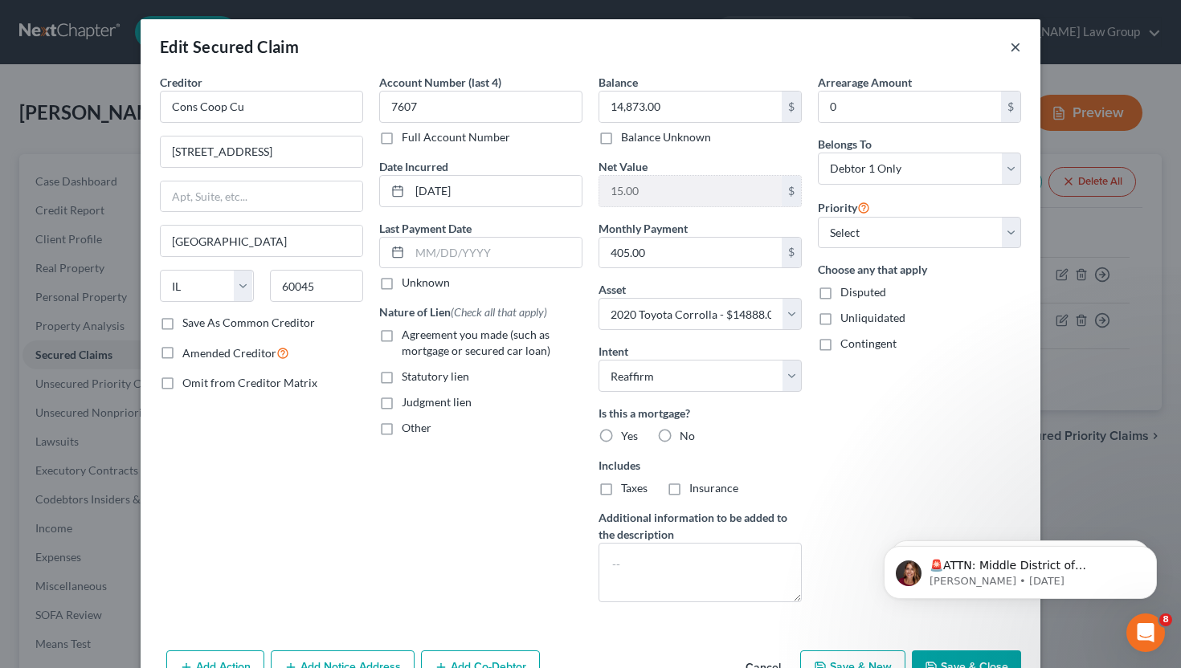
click at [1017, 46] on button "×" at bounding box center [1015, 46] width 11 height 19
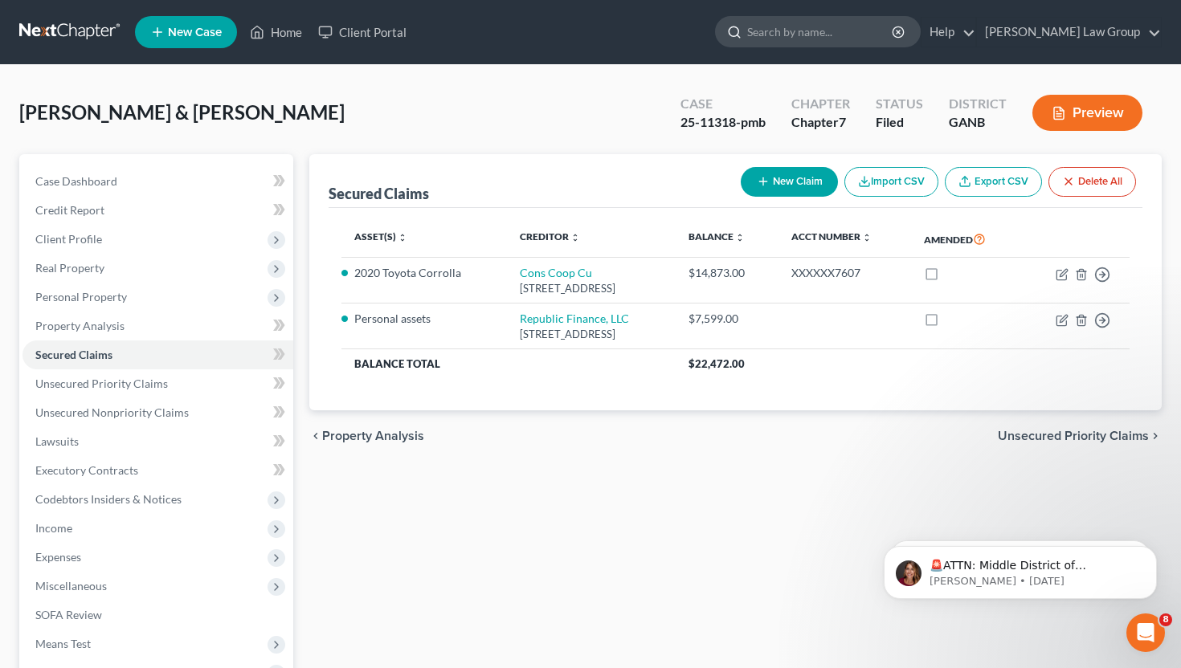
click at [826, 27] on input "search" at bounding box center [820, 32] width 147 height 30
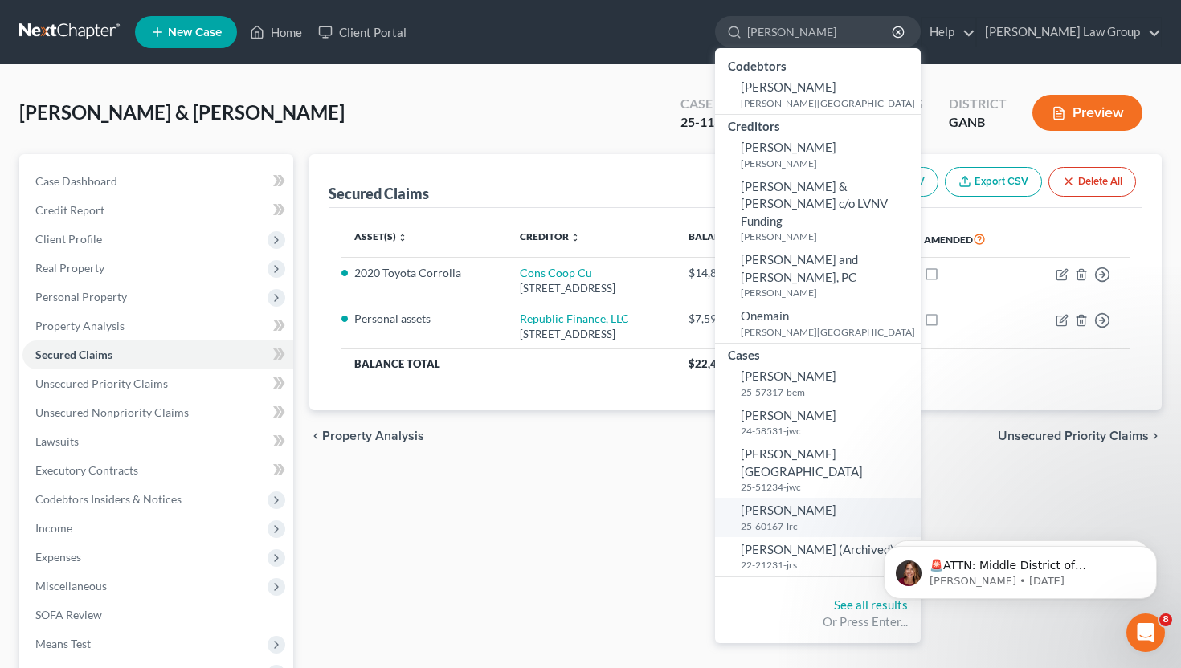
type input "[PERSON_NAME]"
click at [836, 503] on span "[PERSON_NAME]" at bounding box center [789, 510] width 96 height 14
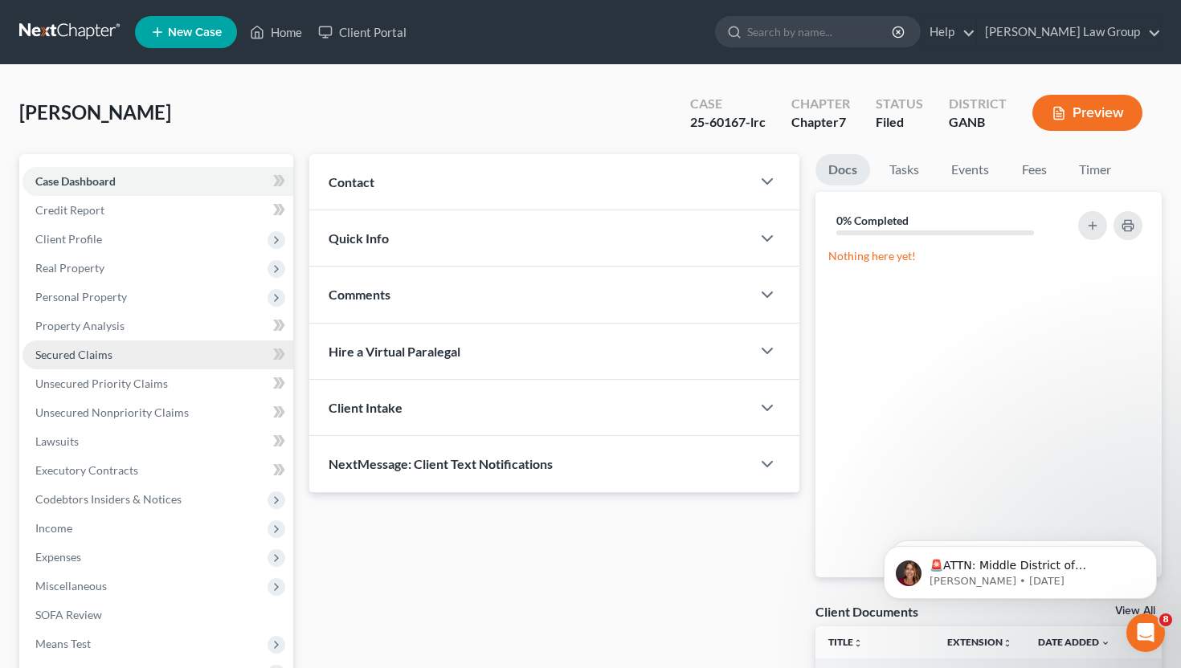
click at [104, 358] on span "Secured Claims" at bounding box center [73, 355] width 77 height 14
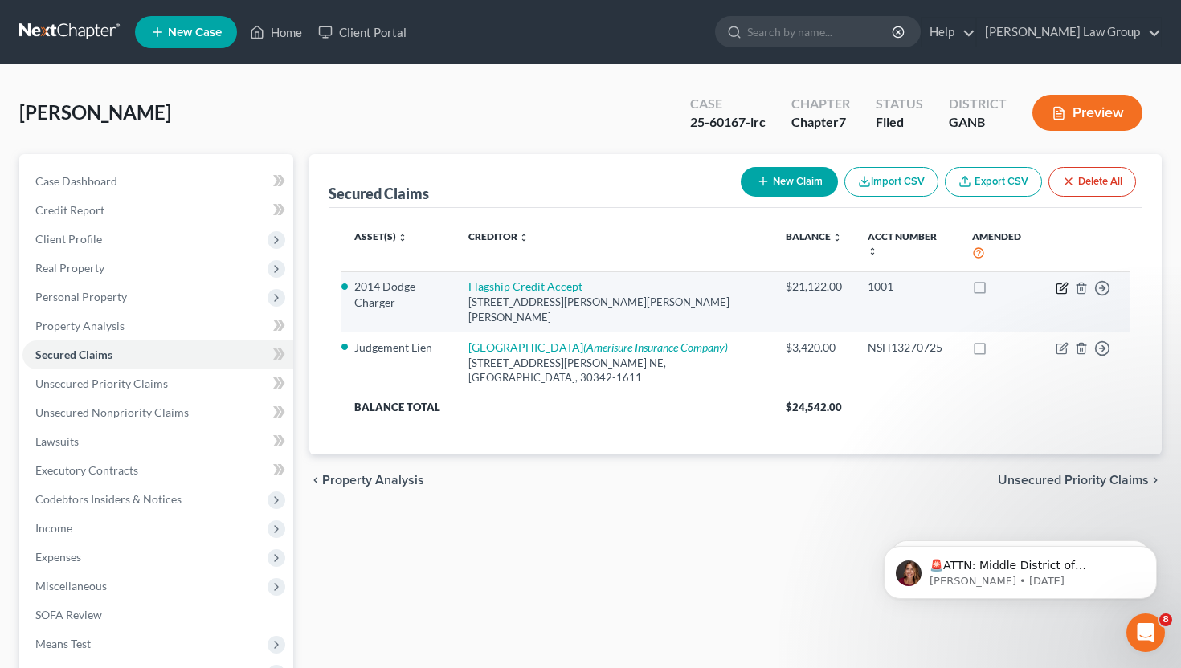
click at [1060, 282] on icon "button" at bounding box center [1062, 288] width 13 height 13
select select "39"
select select "0"
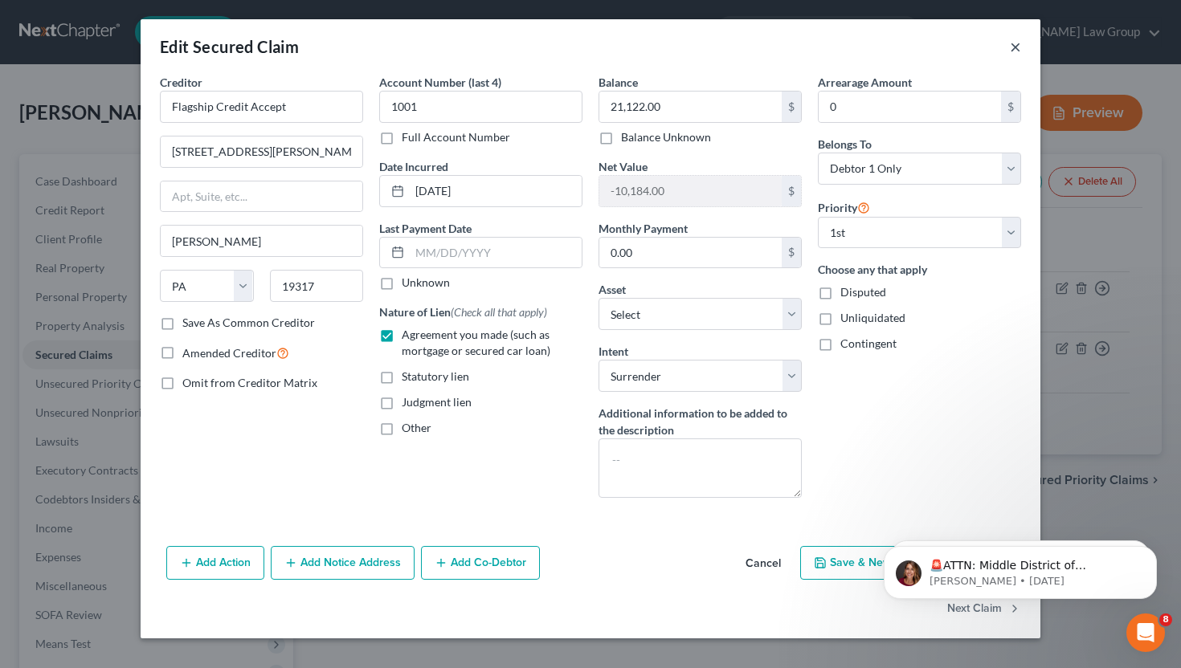
click at [1019, 46] on button "×" at bounding box center [1015, 46] width 11 height 19
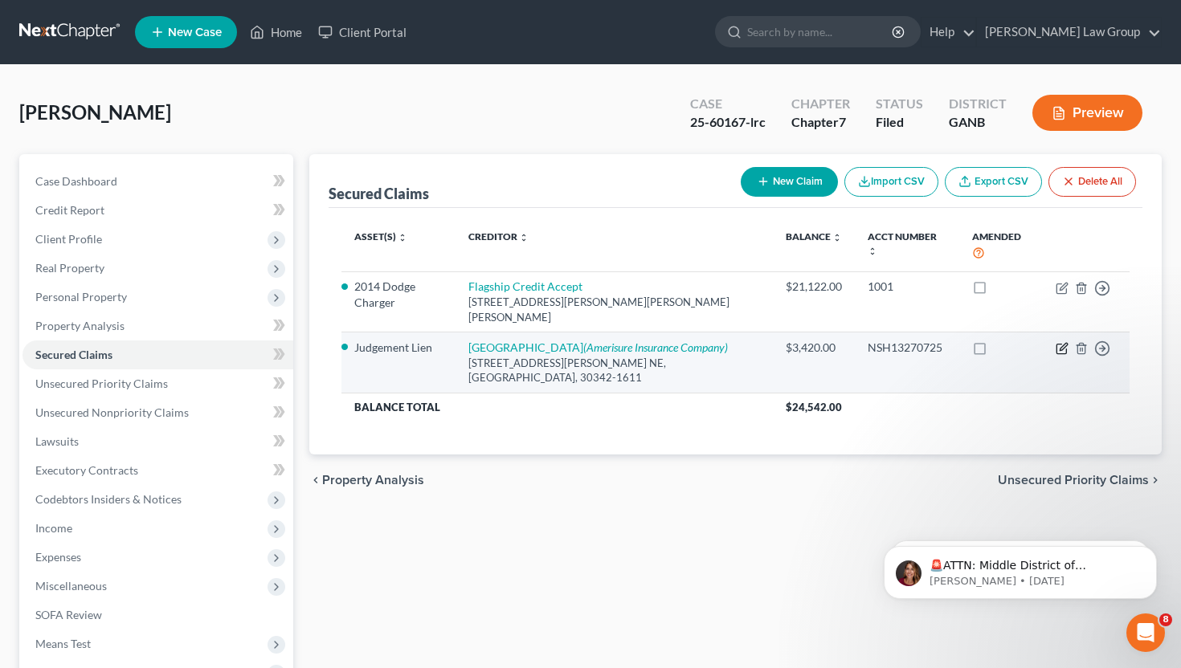
click at [1064, 342] on icon "button" at bounding box center [1062, 348] width 13 height 13
select select "0"
select select "3"
select select "0"
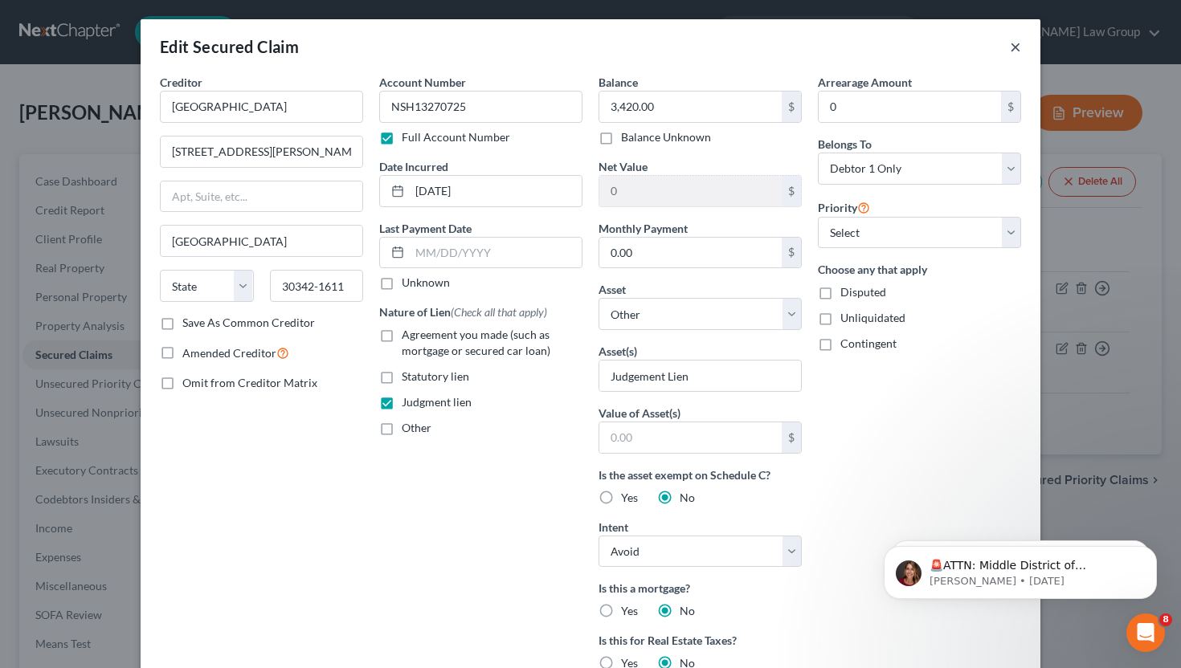
click at [1011, 51] on button "×" at bounding box center [1015, 46] width 11 height 19
